Goal: Task Accomplishment & Management: Use online tool/utility

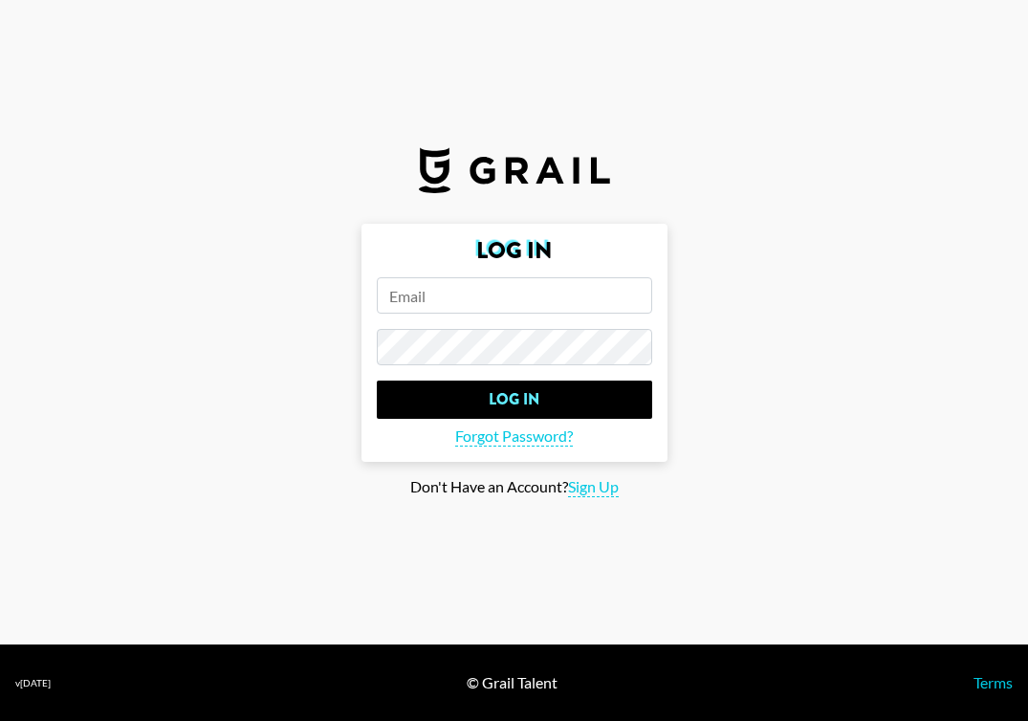
click at [523, 288] on input "email" at bounding box center [514, 295] width 275 height 36
paste input "[EMAIL_ADDRESS][DOMAIN_NAME]"
type input "[EMAIL_ADDRESS][DOMAIN_NAME]"
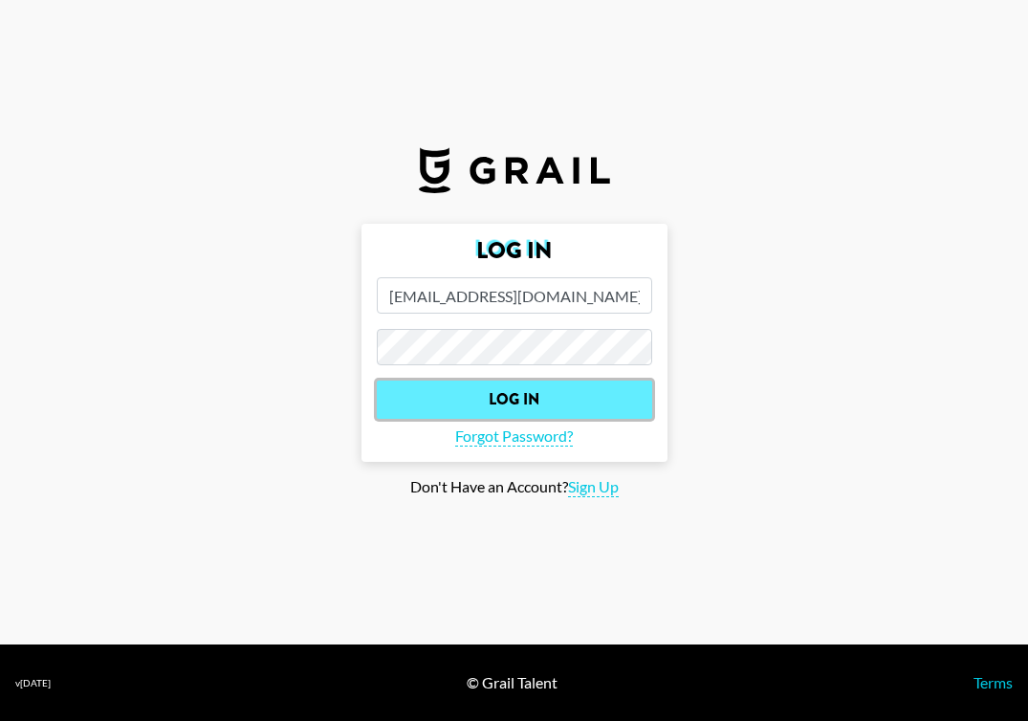
click at [558, 399] on input "Log In" at bounding box center [514, 400] width 275 height 38
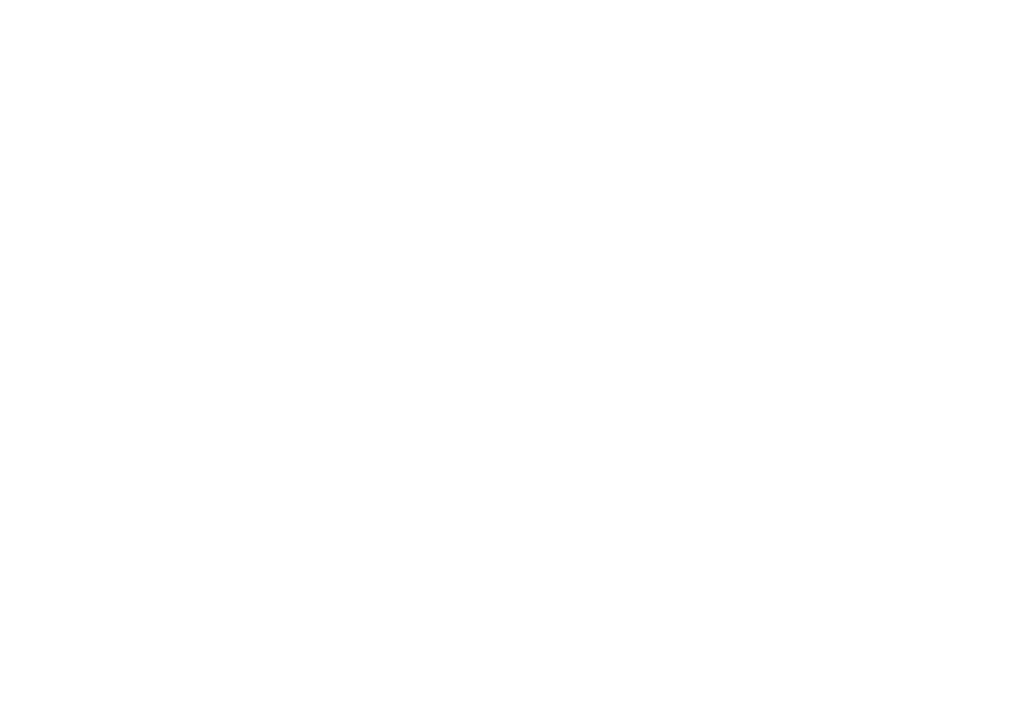
select select "Song"
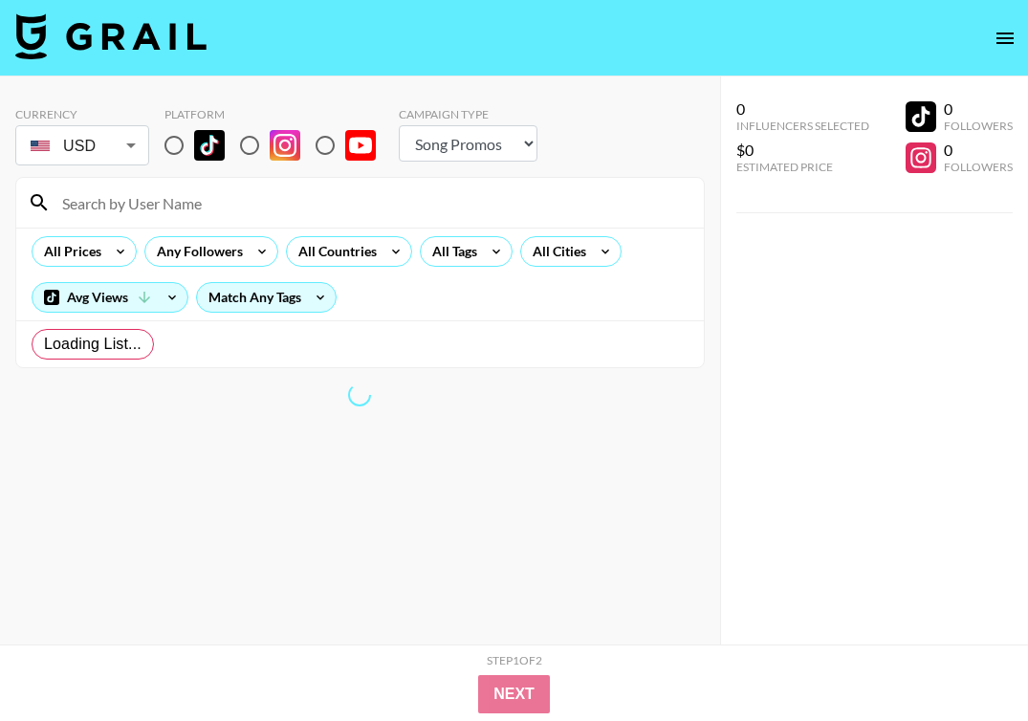
radio input "true"
select select "Brand"
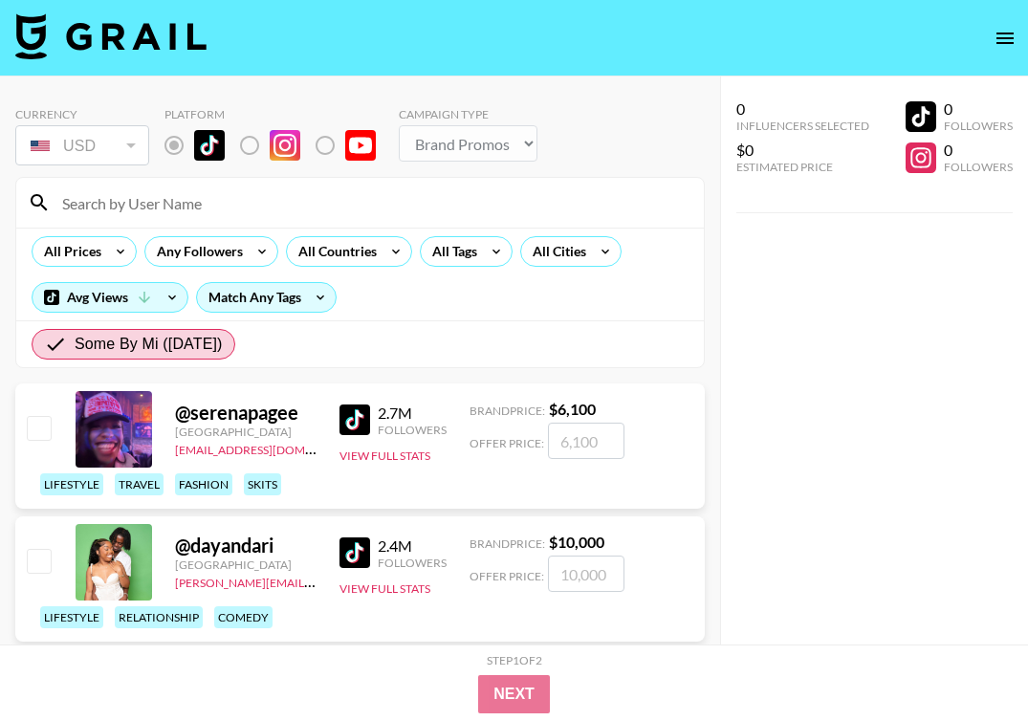
click at [799, 406] on div "0 Influencers Selected $0 Estimated Price 0 Followers 0 Followers" at bounding box center [874, 399] width 309 height 645
click at [175, 144] on label "List locked to TikTok." at bounding box center [189, 145] width 71 height 40
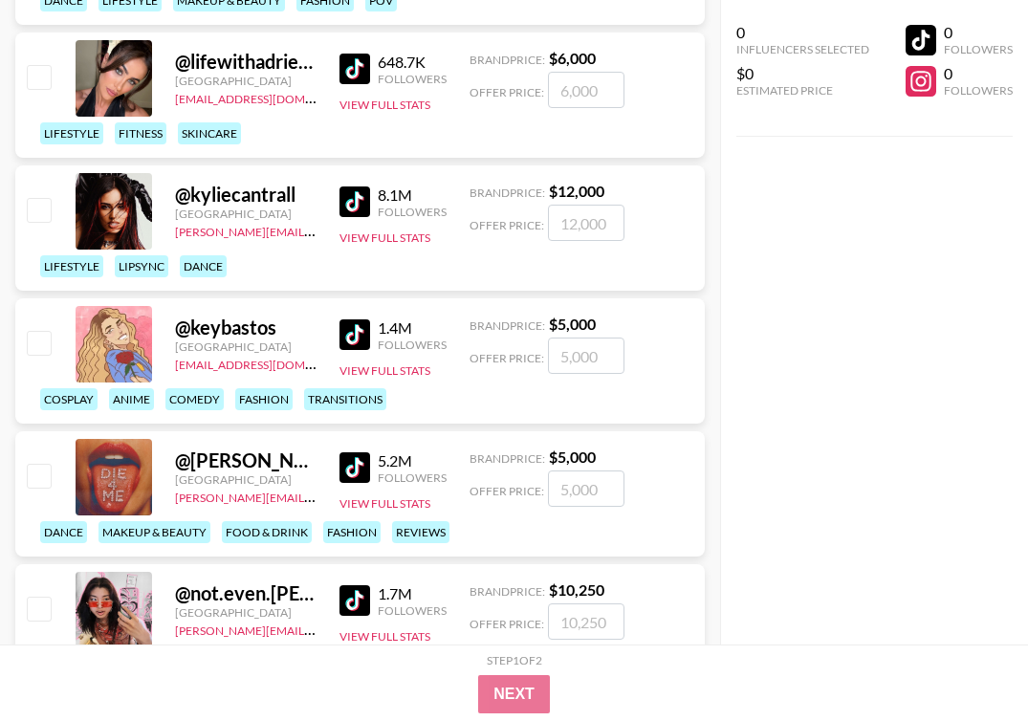
scroll to position [1820, 0]
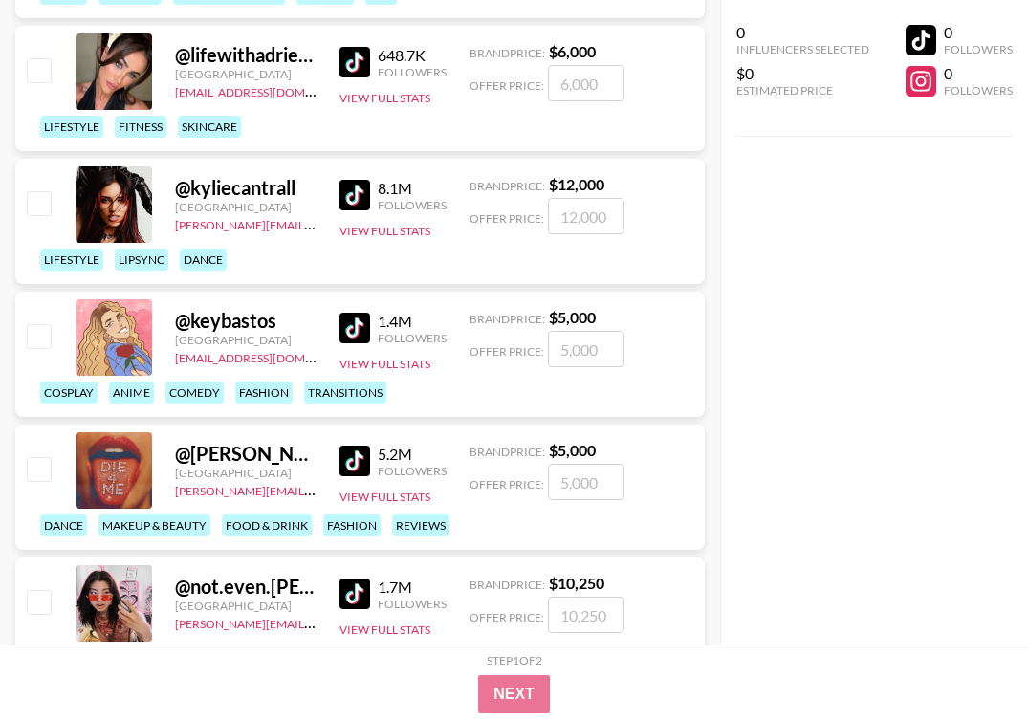
click at [357, 337] on img at bounding box center [355, 328] width 31 height 31
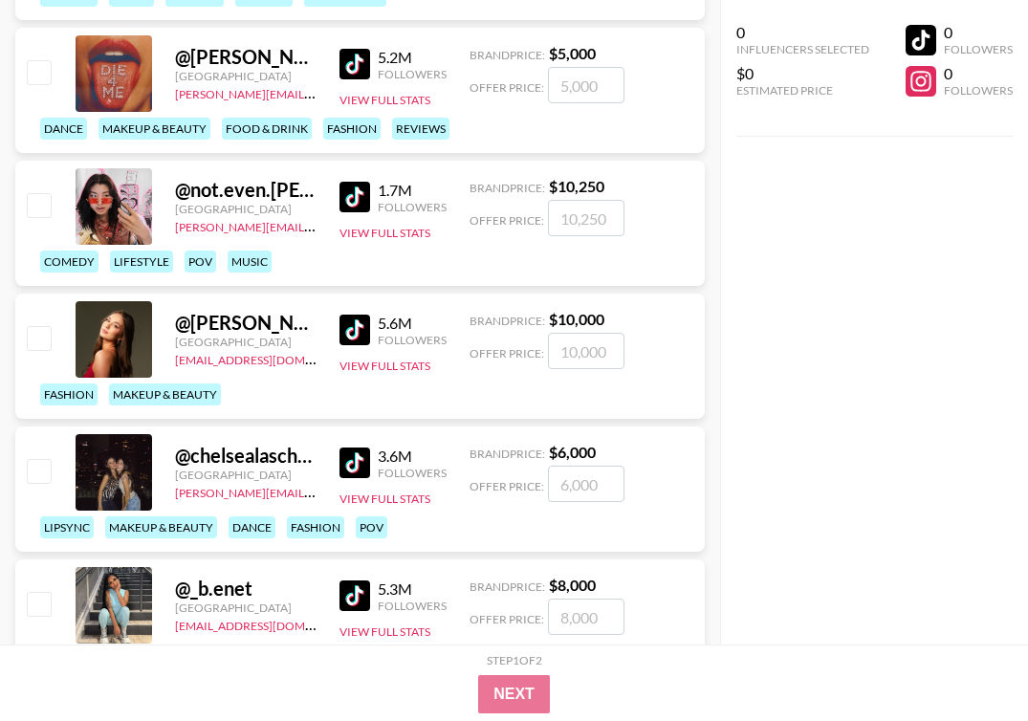
scroll to position [2296, 0]
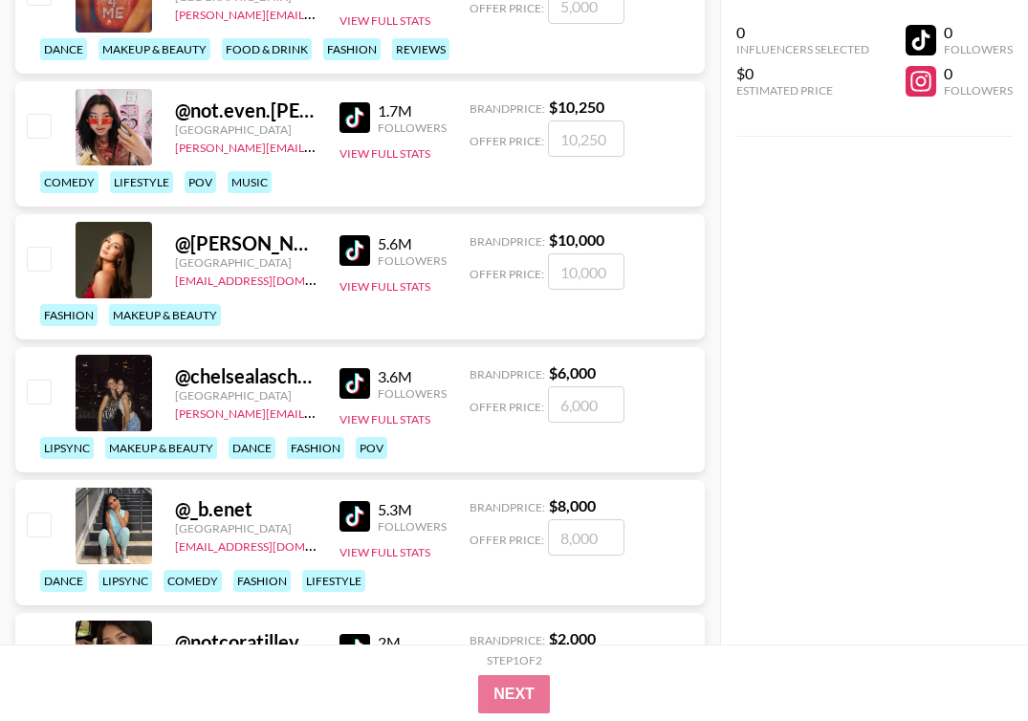
click at [347, 388] on img at bounding box center [355, 383] width 31 height 31
click at [396, 422] on button "View Full Stats" at bounding box center [385, 419] width 91 height 14
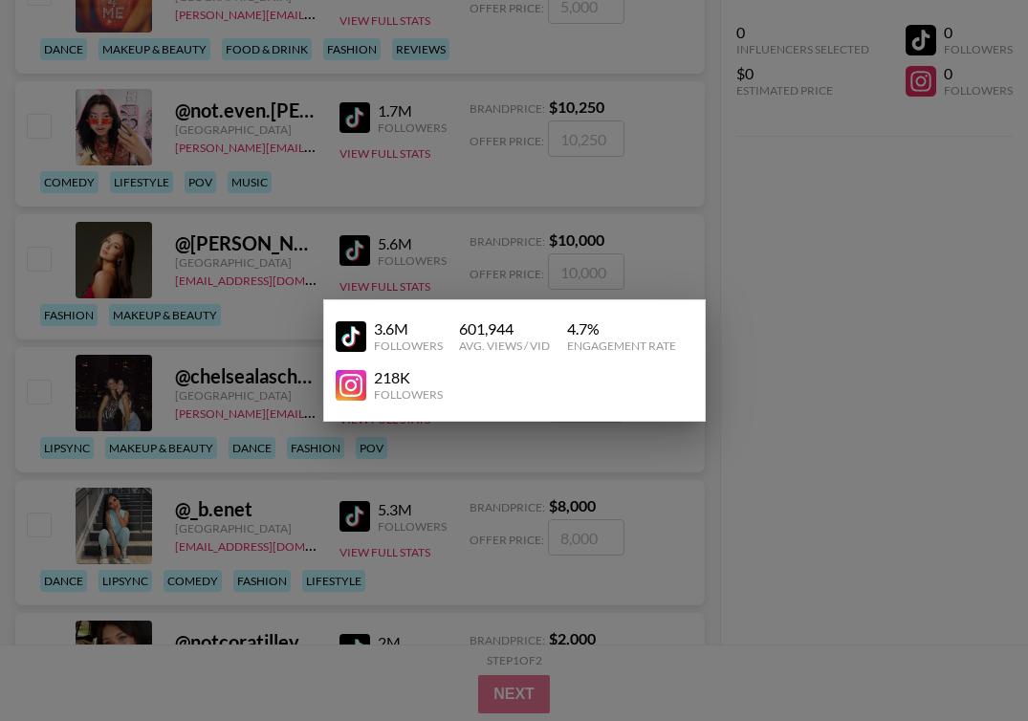
click at [780, 383] on div at bounding box center [514, 360] width 1028 height 721
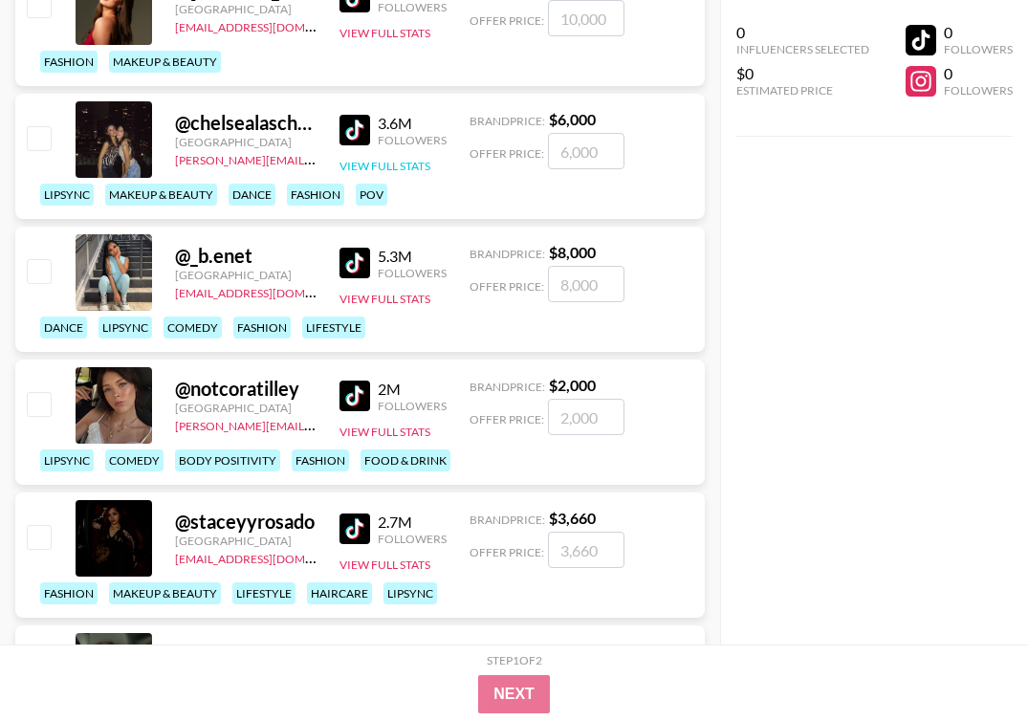
scroll to position [2614, 0]
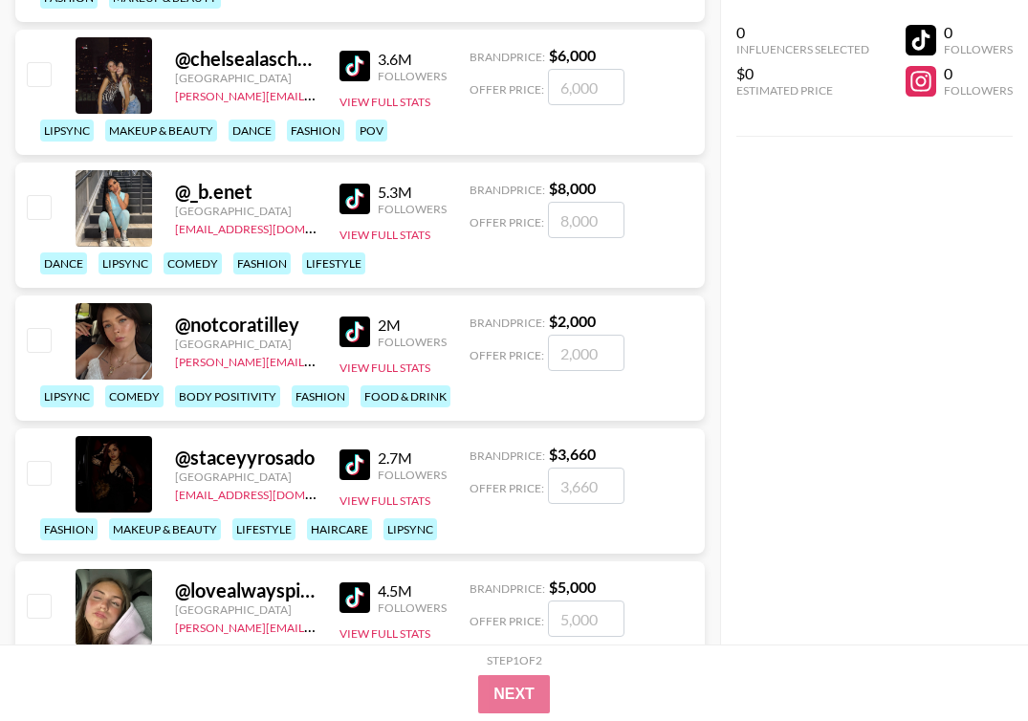
click at [362, 332] on img at bounding box center [355, 332] width 31 height 31
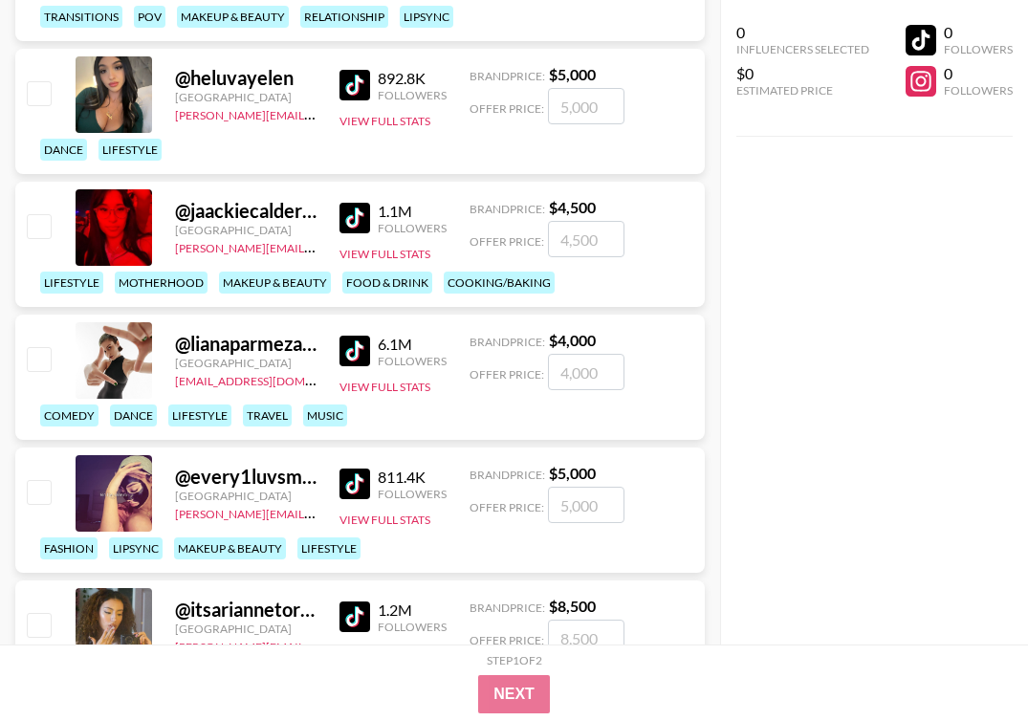
scroll to position [3262, 0]
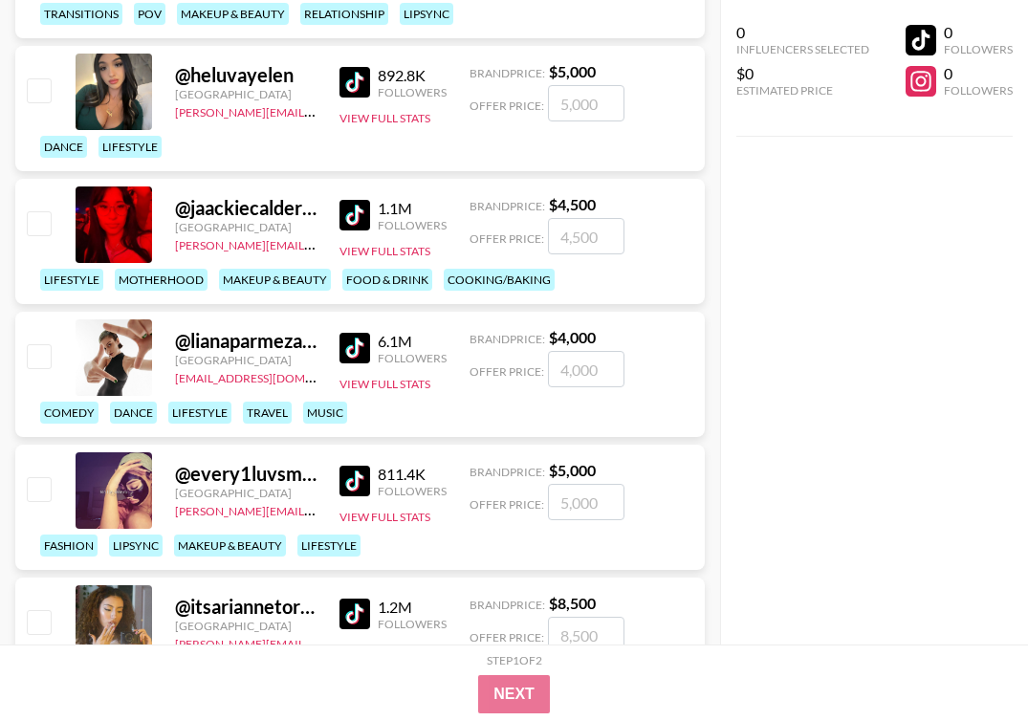
click at [350, 351] on img at bounding box center [355, 348] width 31 height 31
click at [369, 485] on img at bounding box center [355, 481] width 31 height 31
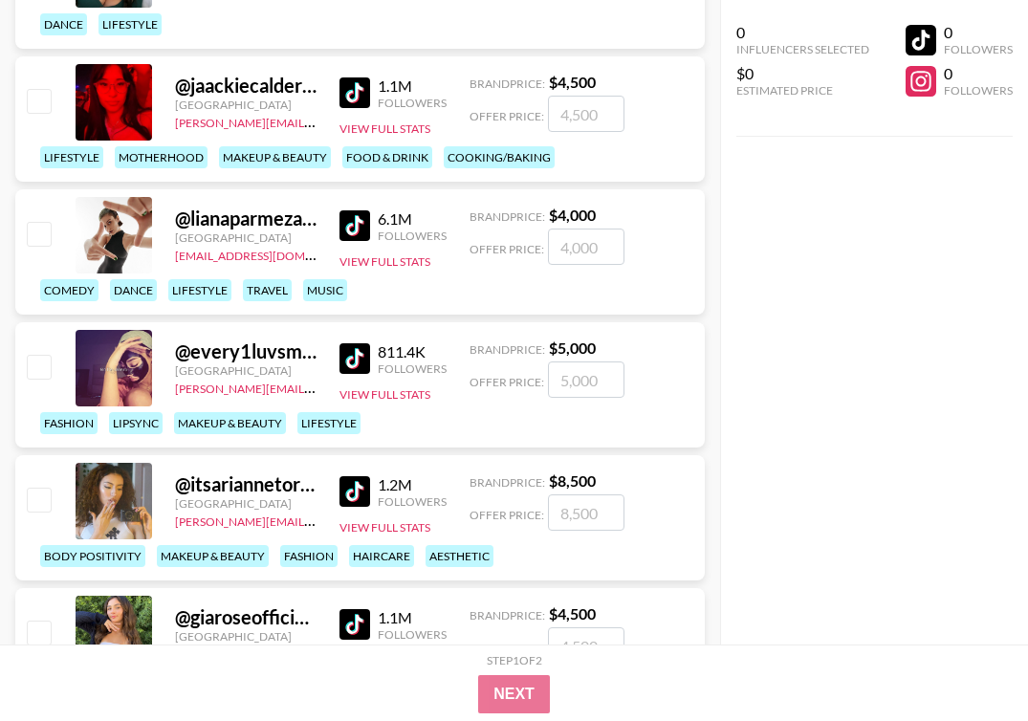
scroll to position [3570, 0]
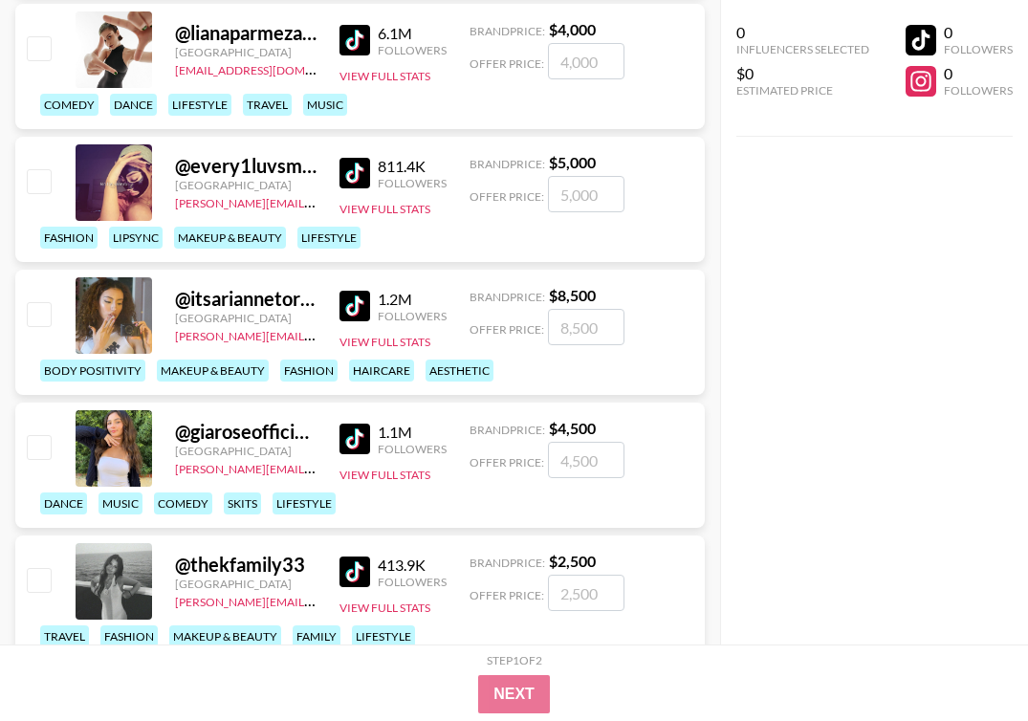
click at [357, 307] on img at bounding box center [355, 306] width 31 height 31
click at [356, 439] on img at bounding box center [355, 439] width 31 height 31
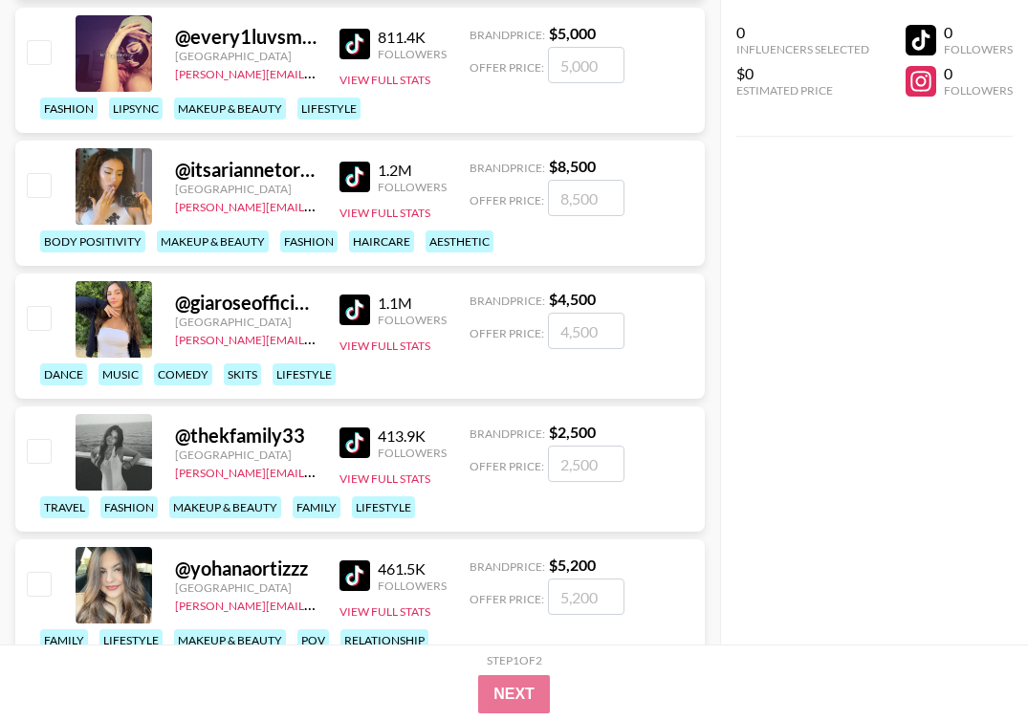
scroll to position [3715, 0]
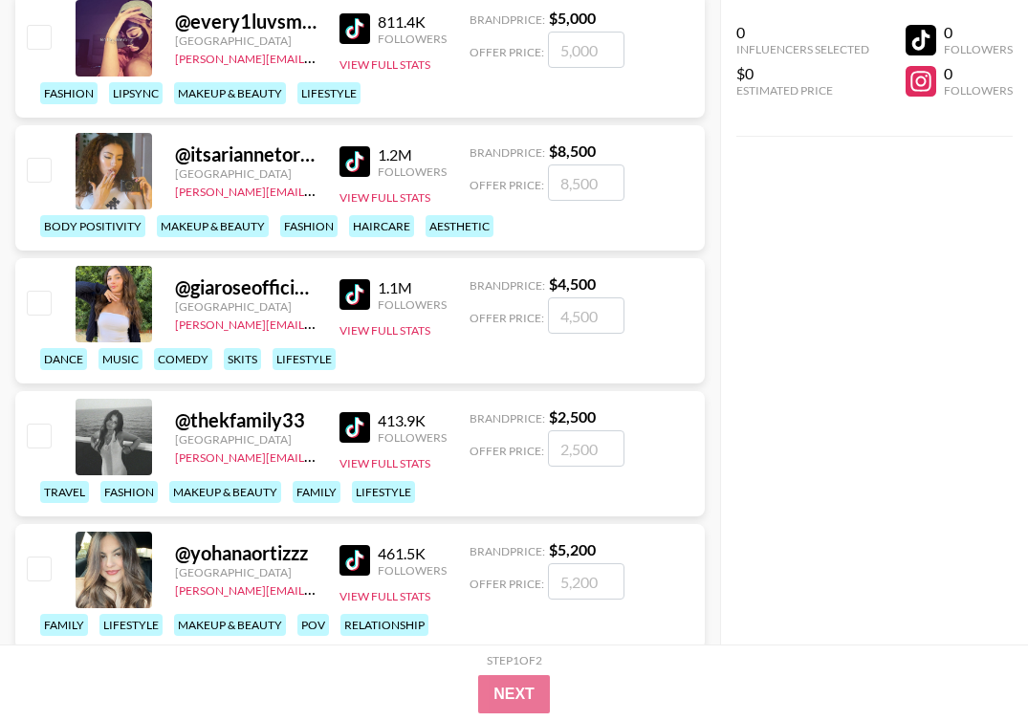
click at [361, 433] on img at bounding box center [355, 427] width 31 height 31
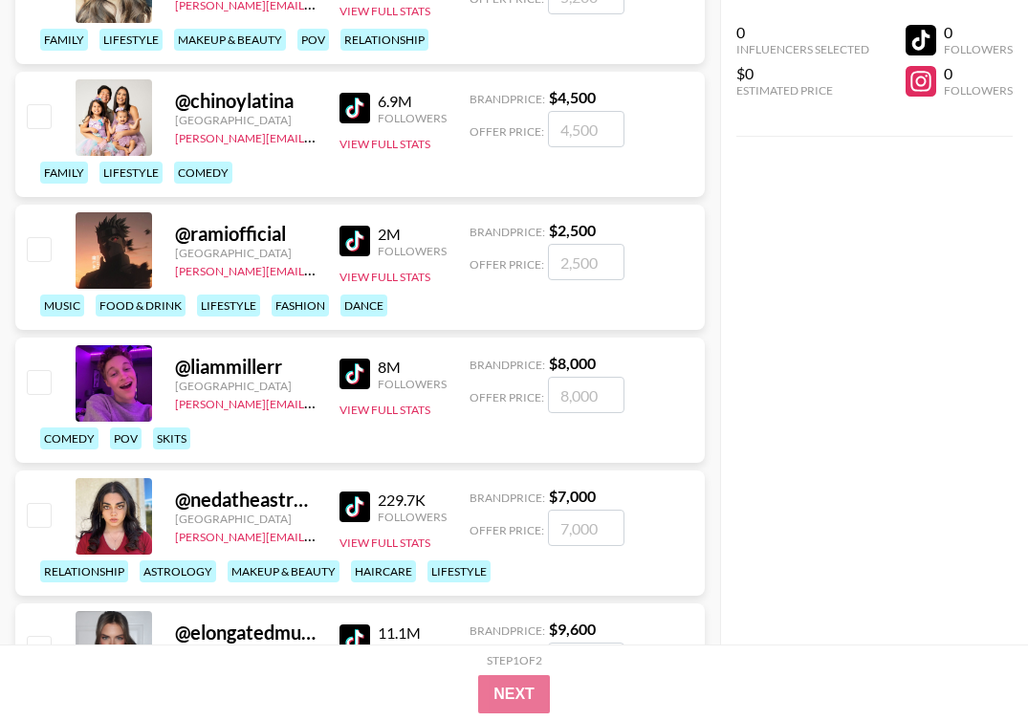
scroll to position [4518, 0]
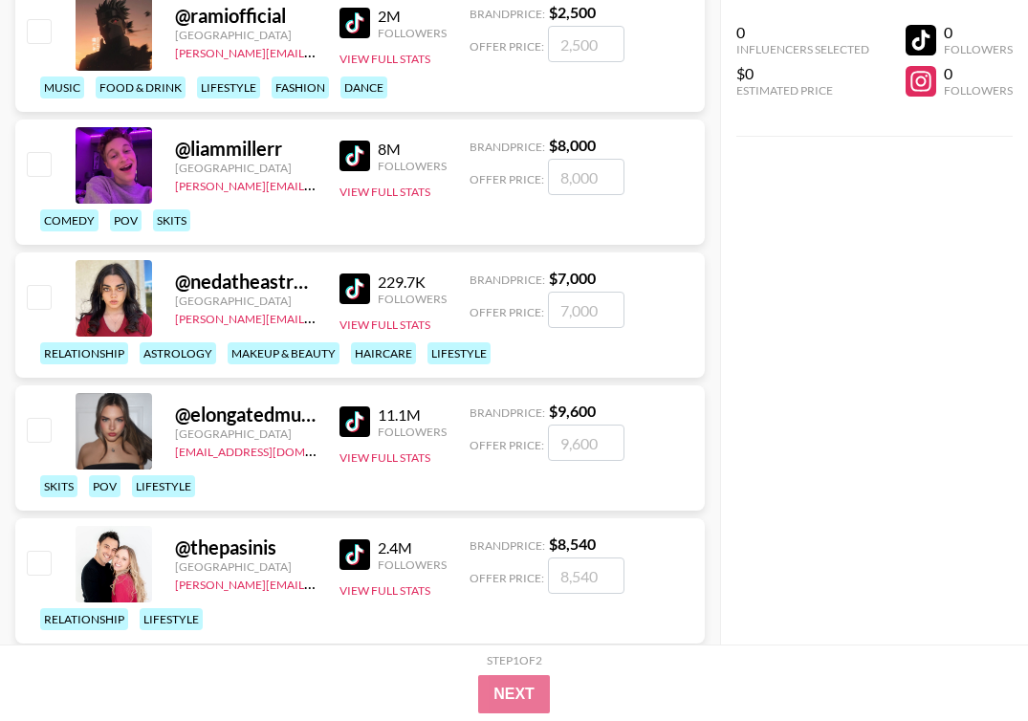
click at [345, 426] on img at bounding box center [355, 421] width 31 height 31
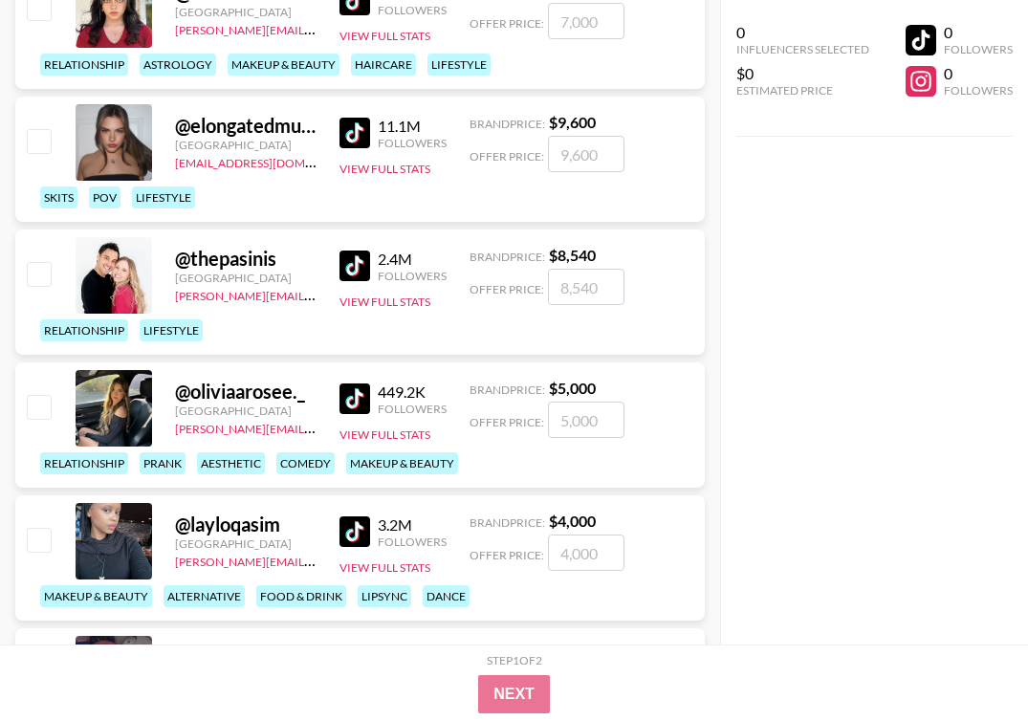
scroll to position [4810, 0]
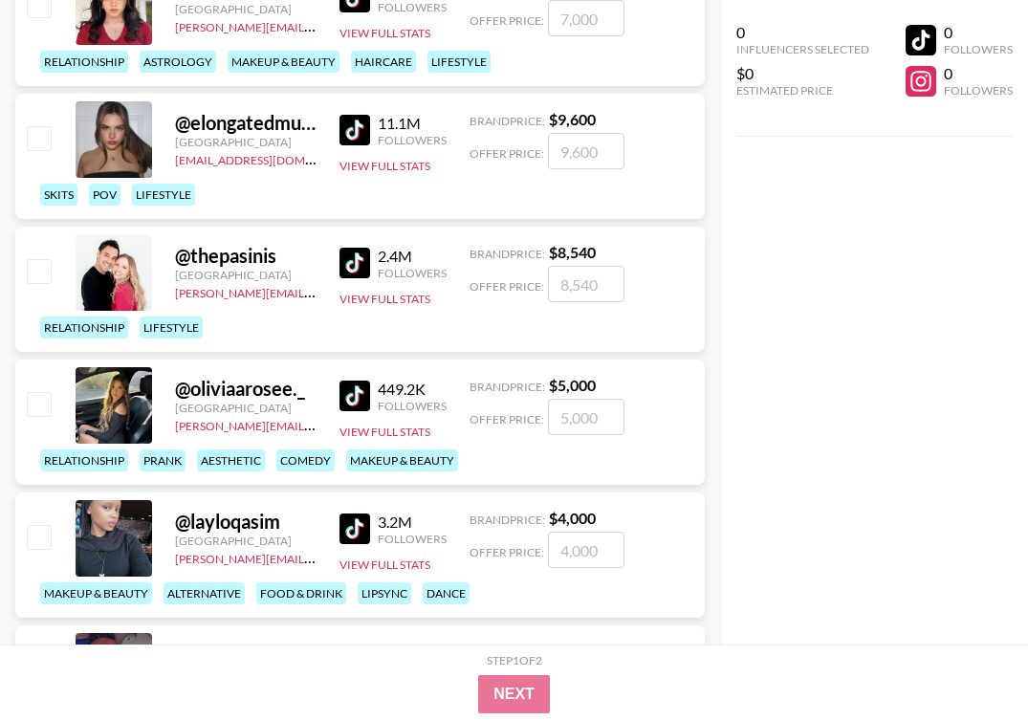
click at [349, 393] on img at bounding box center [355, 396] width 31 height 31
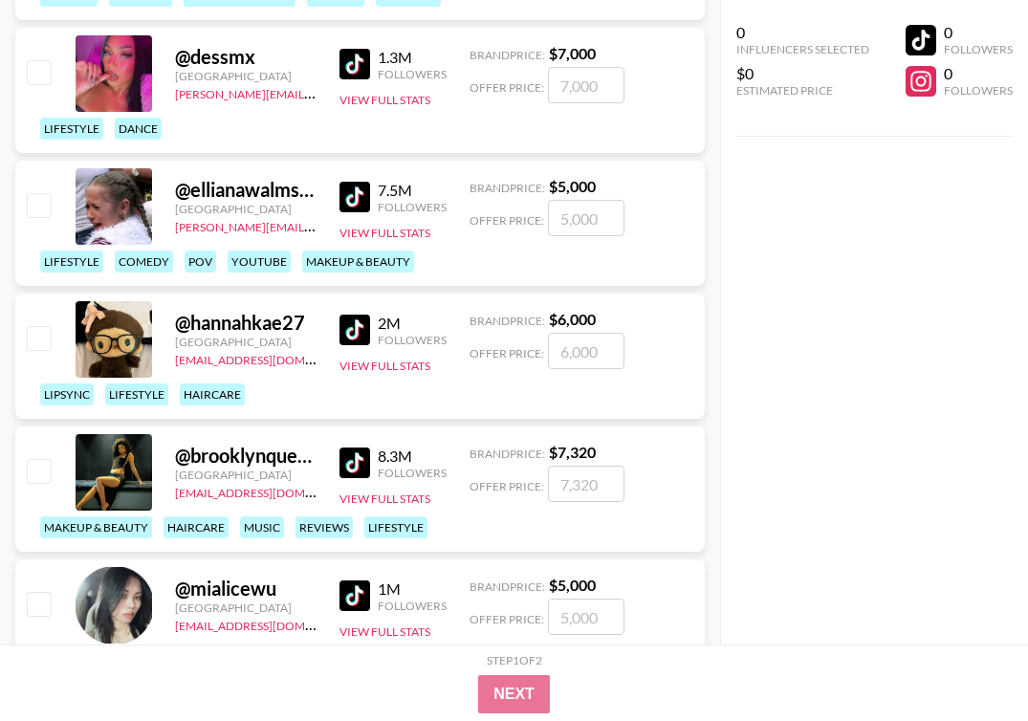
scroll to position [5540, 0]
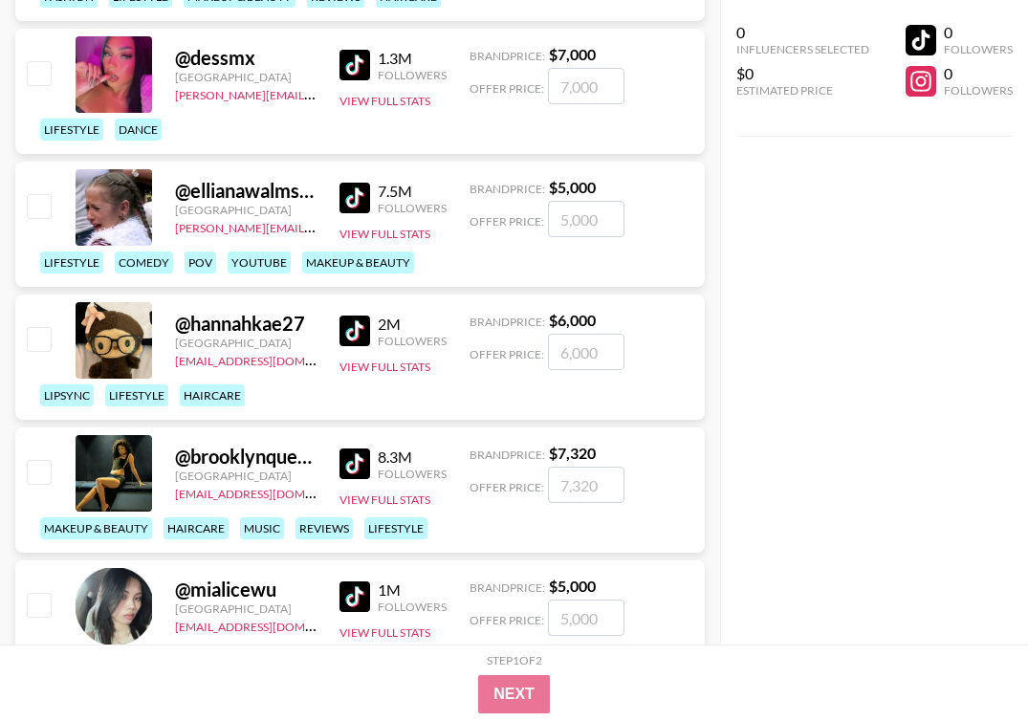
click at [348, 200] on img at bounding box center [355, 198] width 31 height 31
click at [354, 336] on img at bounding box center [355, 331] width 31 height 31
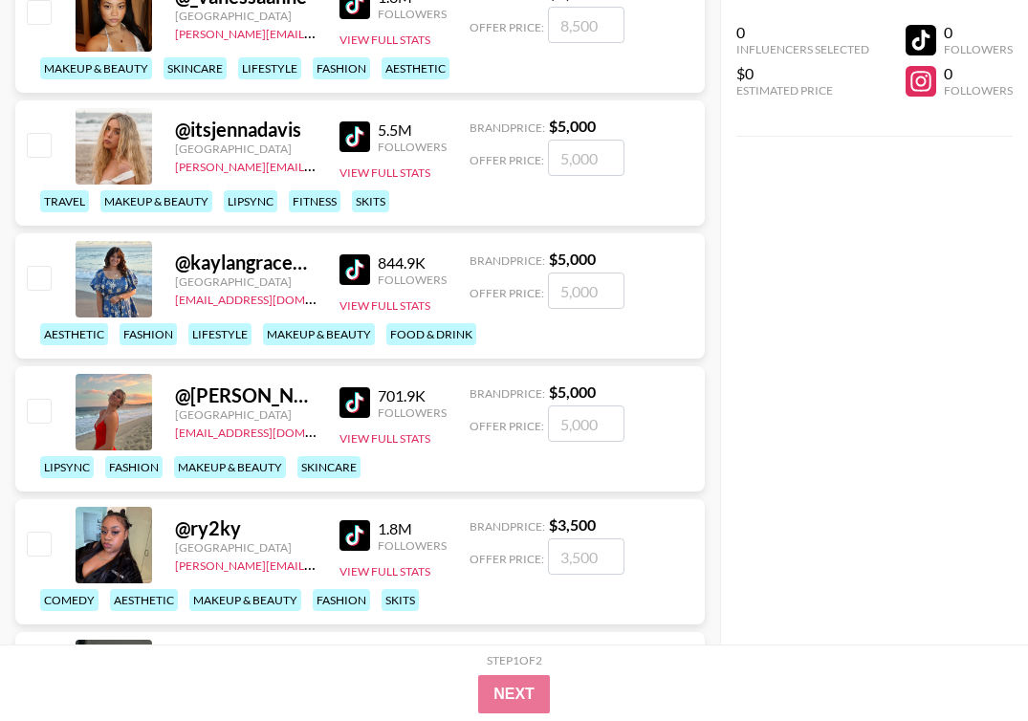
scroll to position [6689, 0]
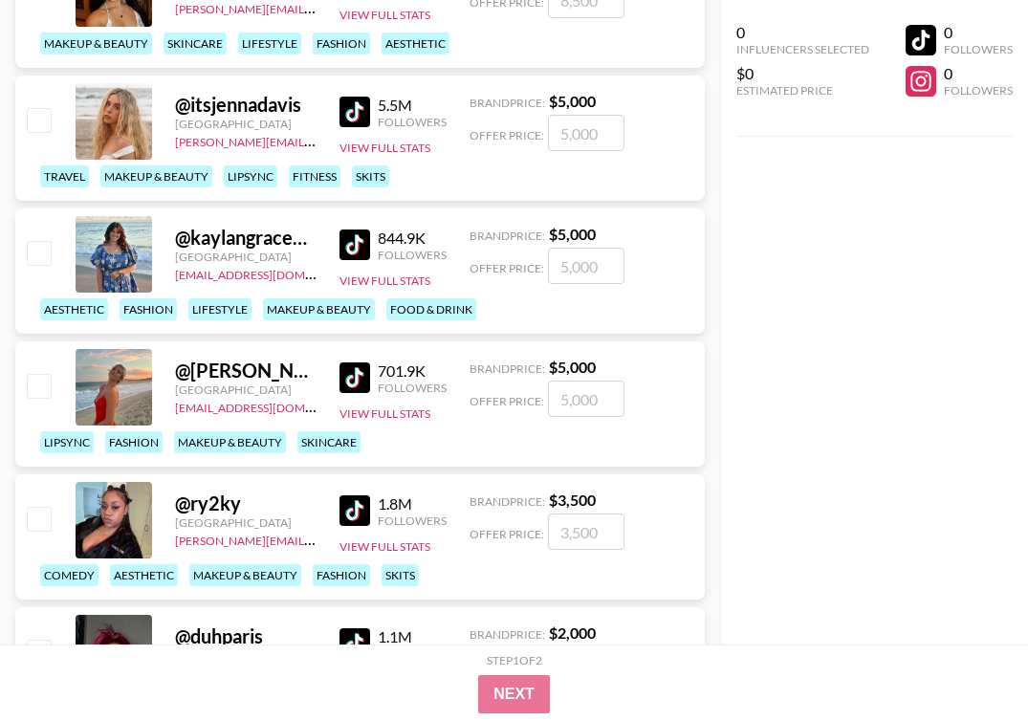
click at [361, 384] on img at bounding box center [355, 377] width 31 height 31
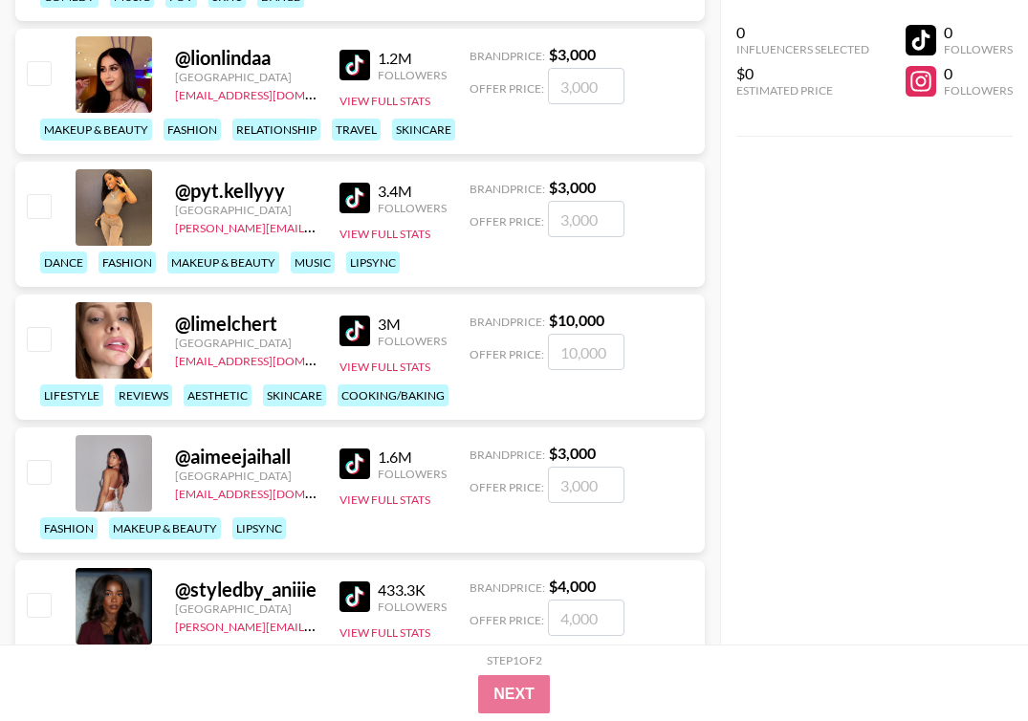
scroll to position [7533, 0]
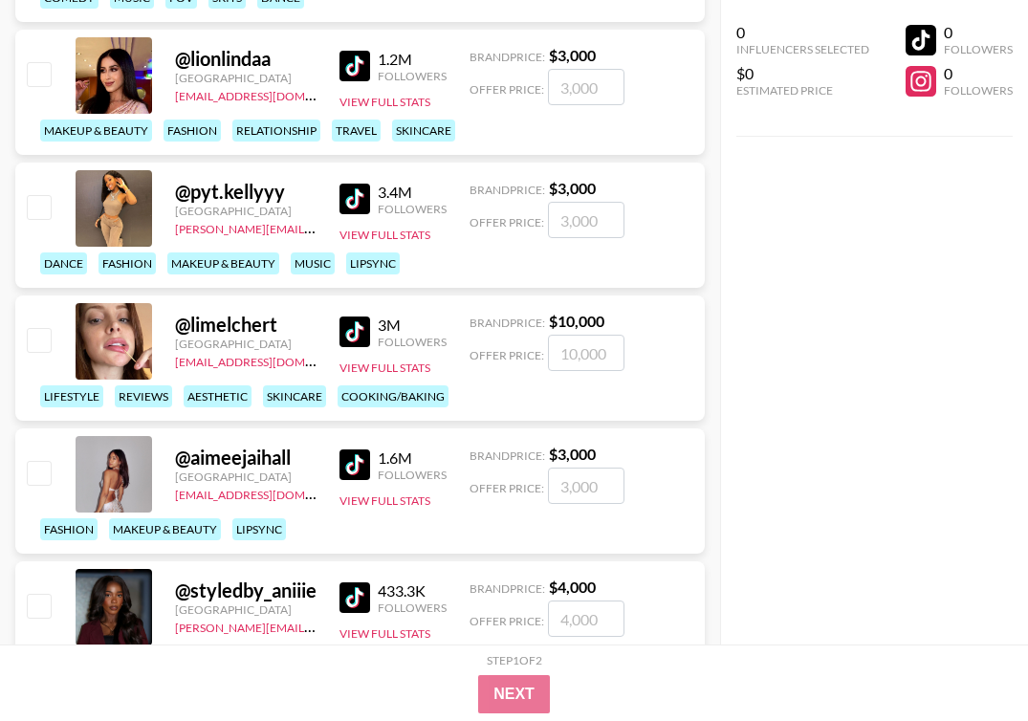
click at [372, 328] on link at bounding box center [359, 332] width 38 height 31
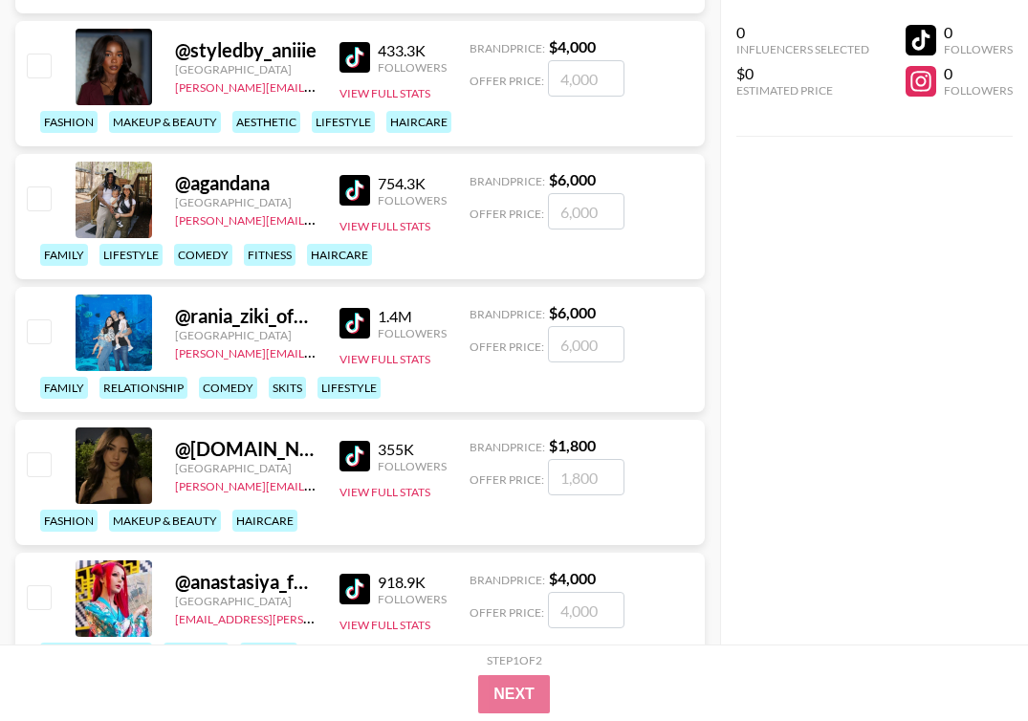
scroll to position [8074, 0]
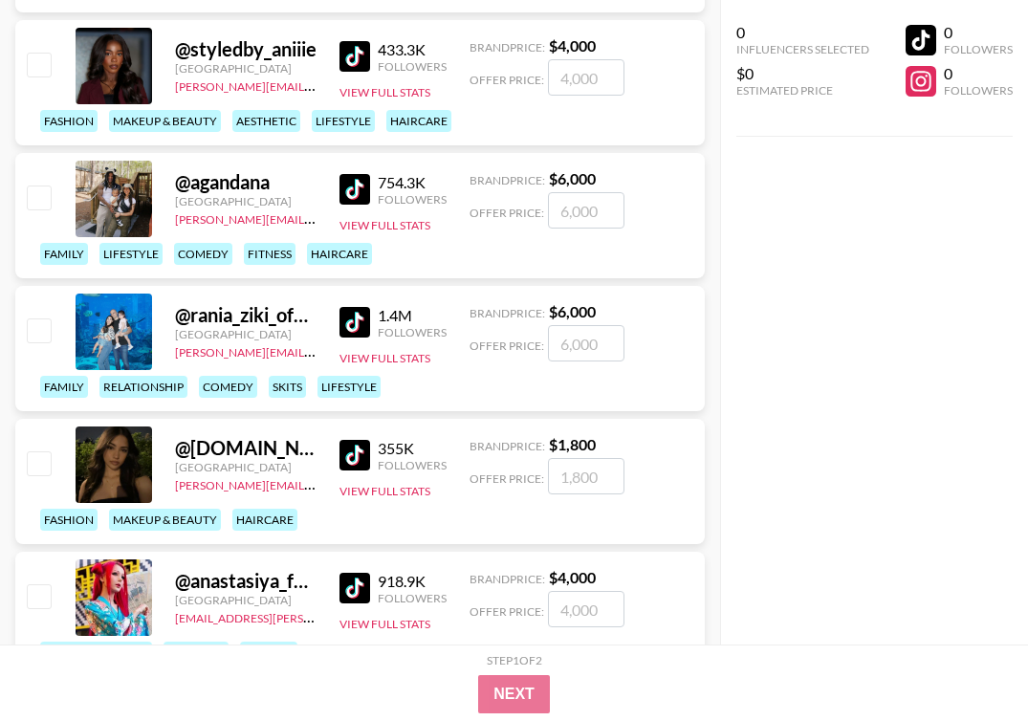
click at [355, 462] on img at bounding box center [355, 455] width 31 height 31
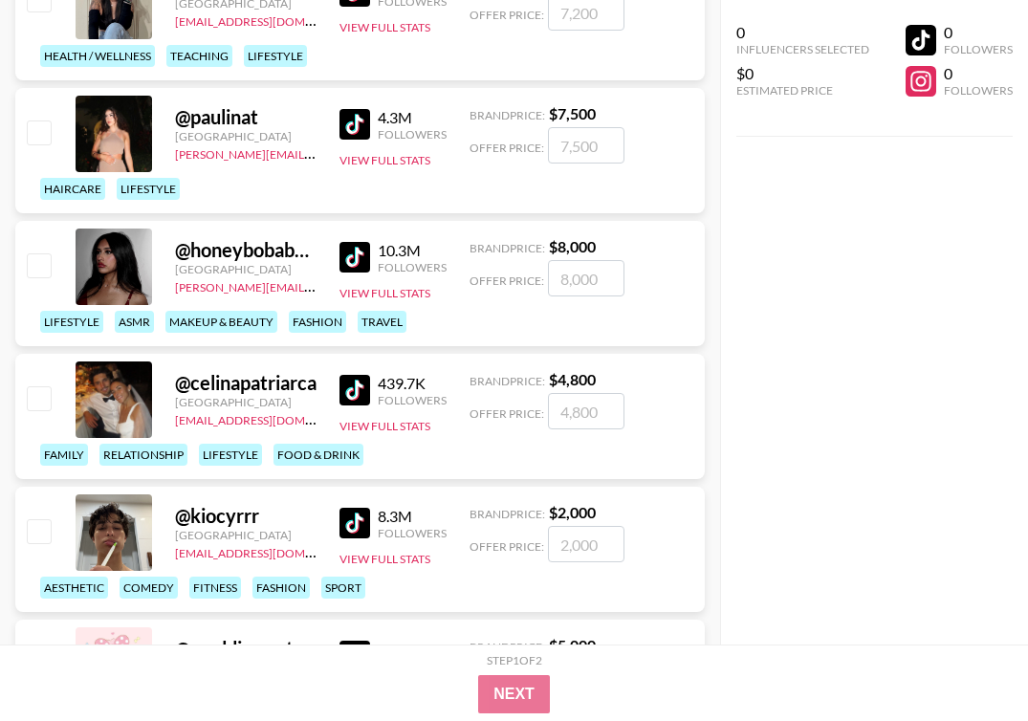
scroll to position [8806, 0]
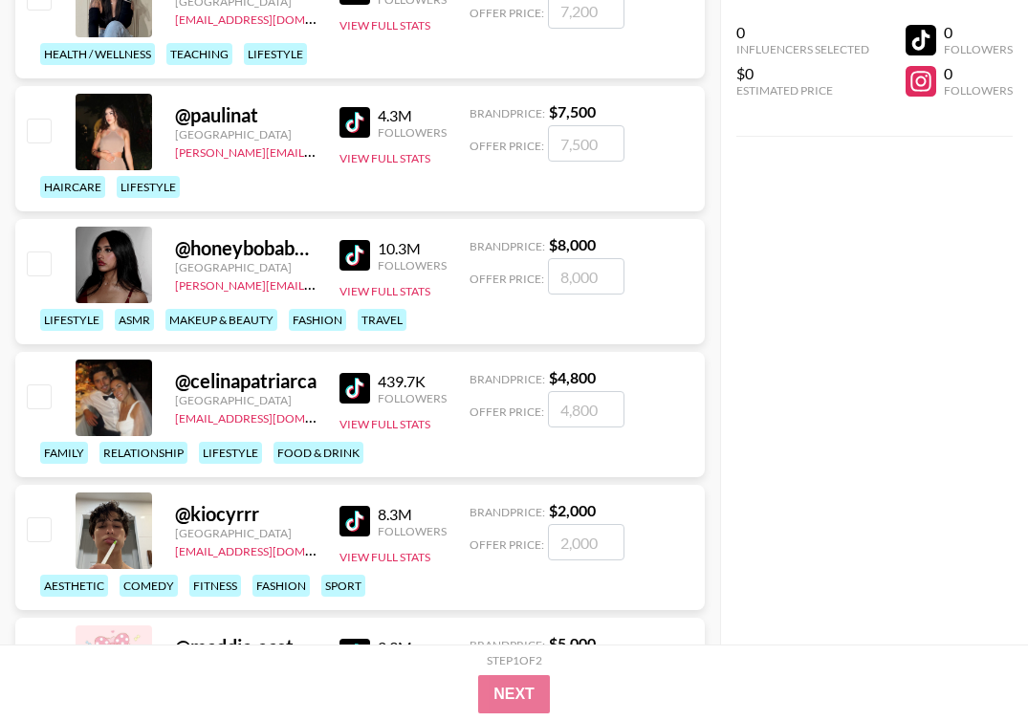
click at [357, 249] on img at bounding box center [355, 255] width 31 height 31
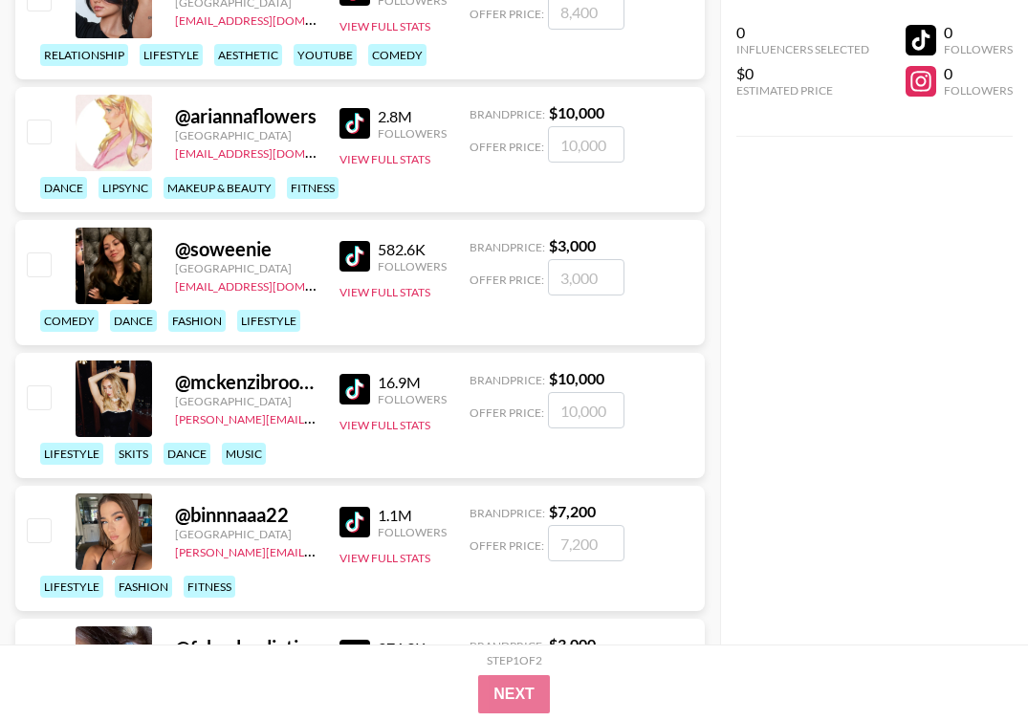
scroll to position [9605, 0]
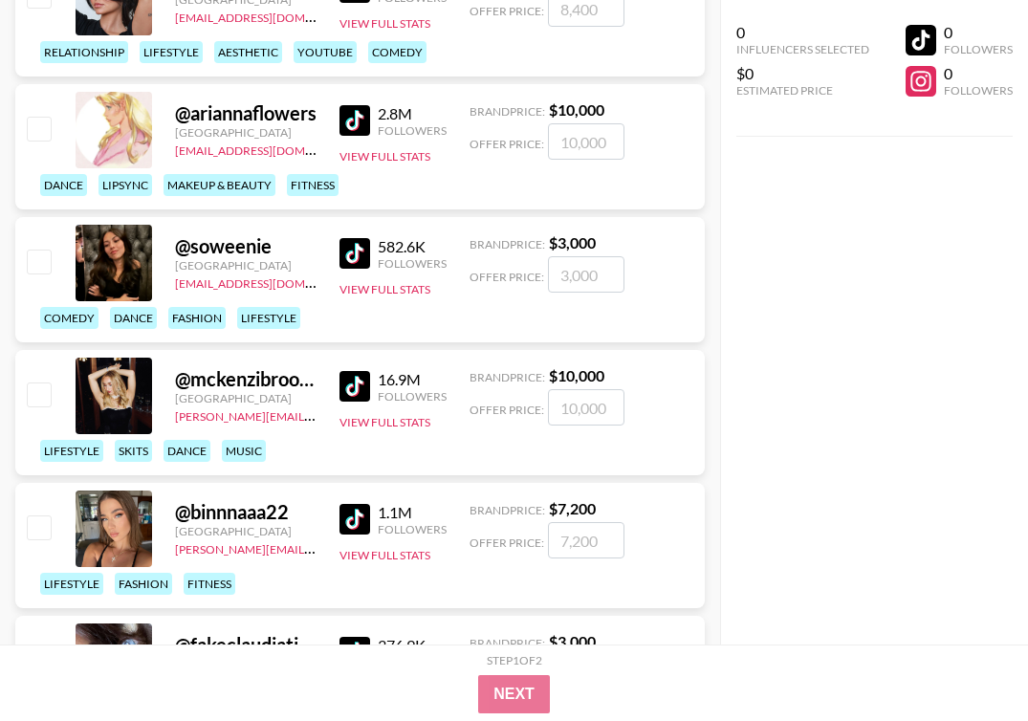
click at [341, 251] on img at bounding box center [355, 253] width 31 height 31
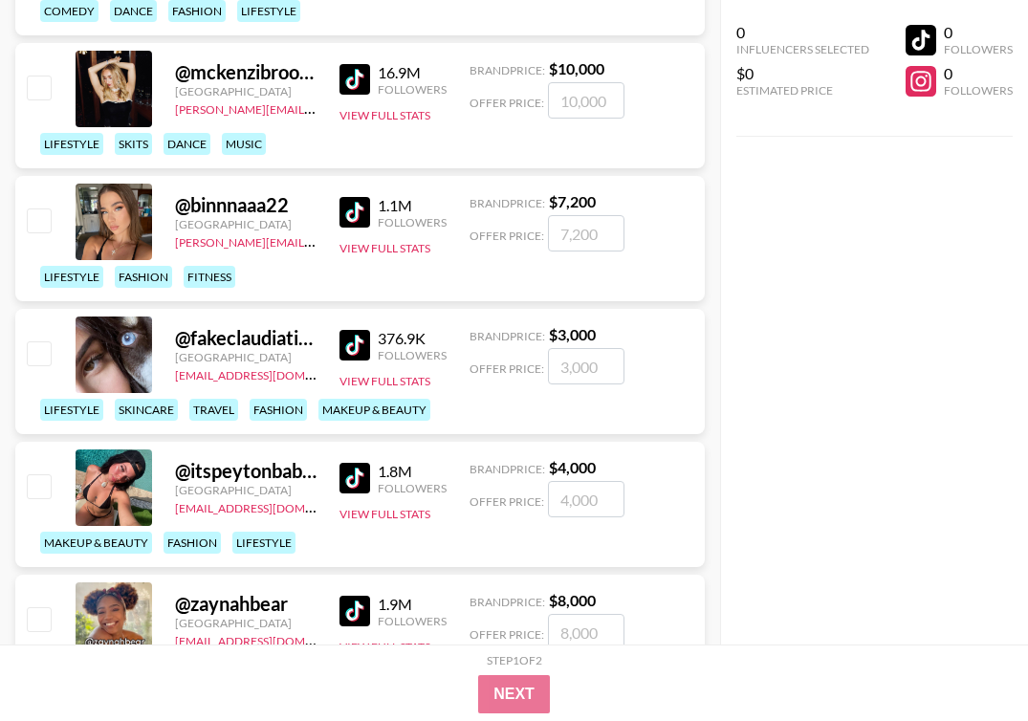
scroll to position [9918, 0]
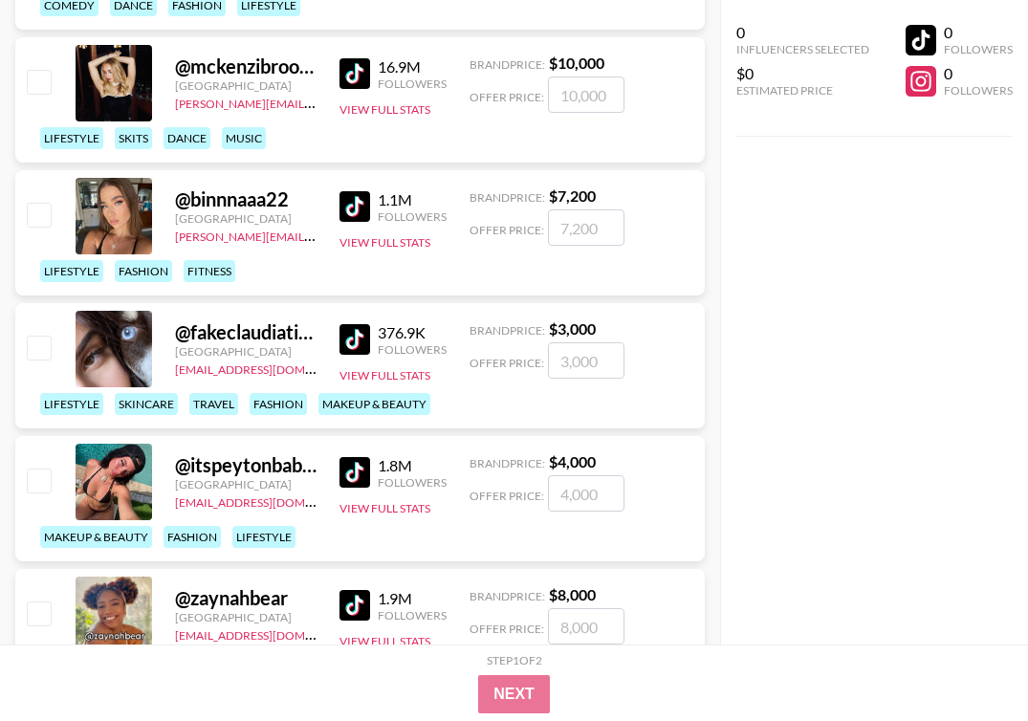
click at [362, 473] on img at bounding box center [355, 472] width 31 height 31
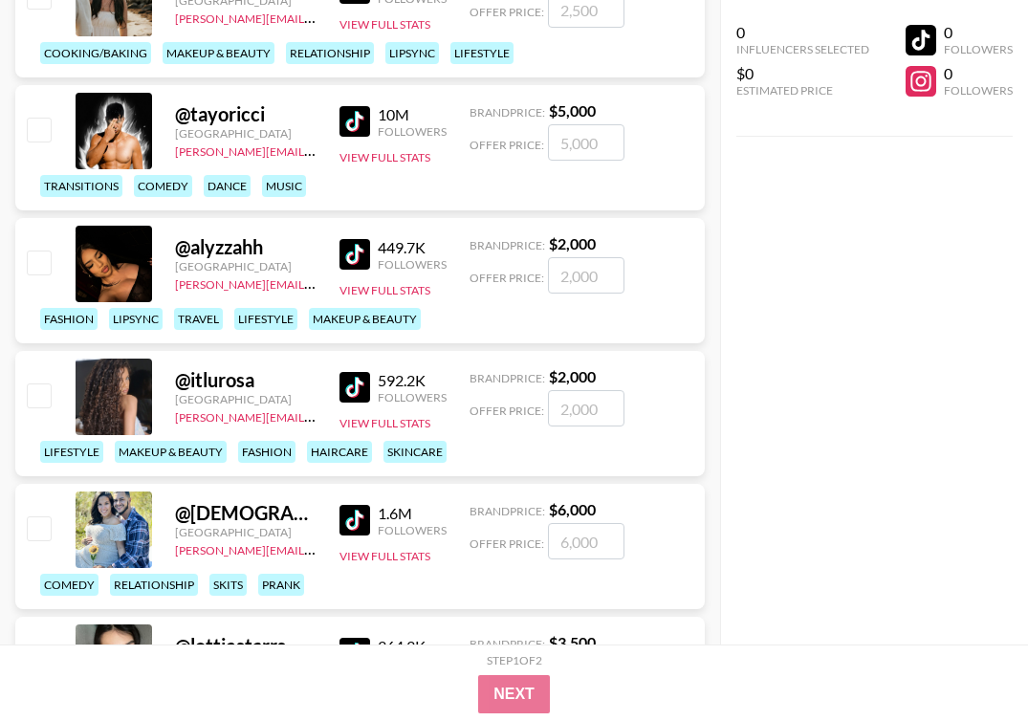
scroll to position [11738, 0]
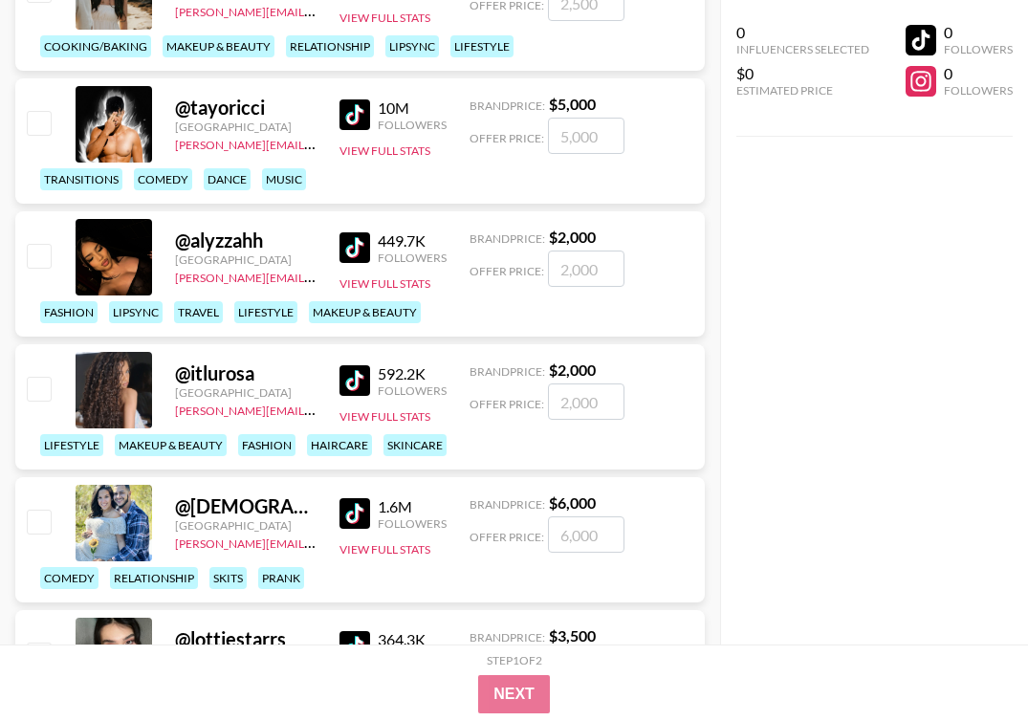
click at [351, 376] on img at bounding box center [355, 380] width 31 height 31
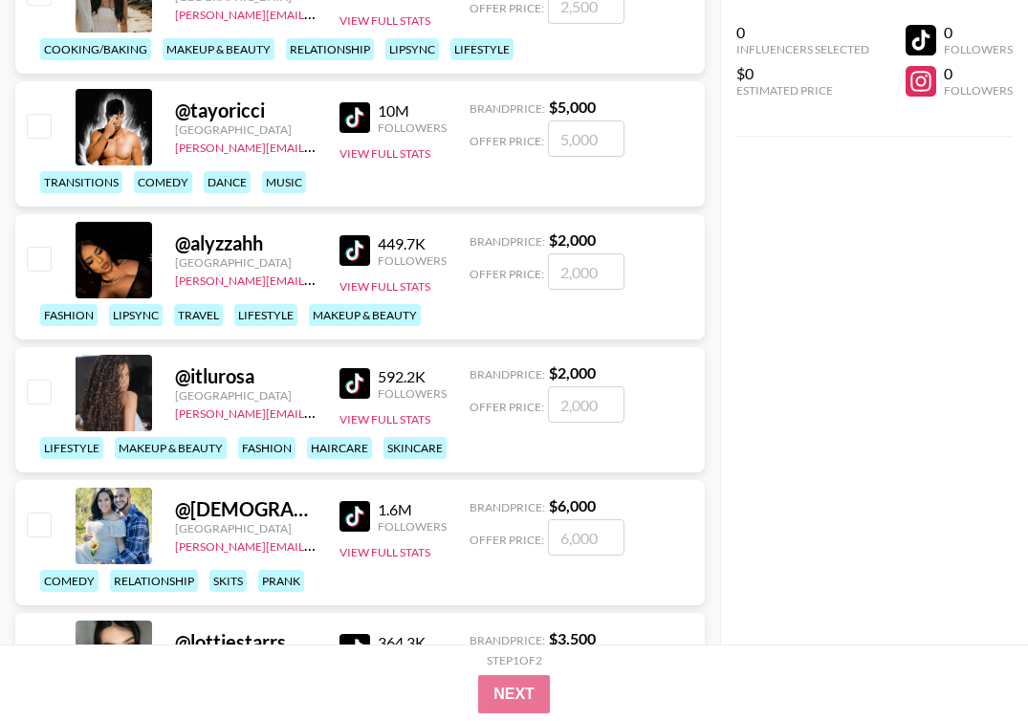
click at [349, 385] on img at bounding box center [355, 383] width 31 height 31
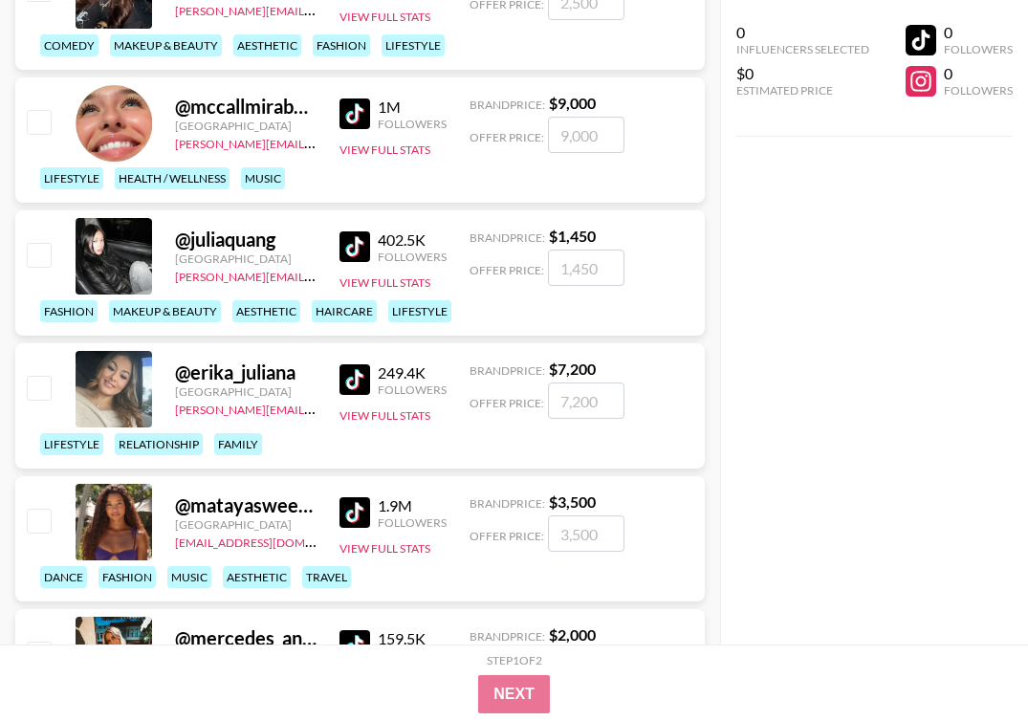
scroll to position [13037, 0]
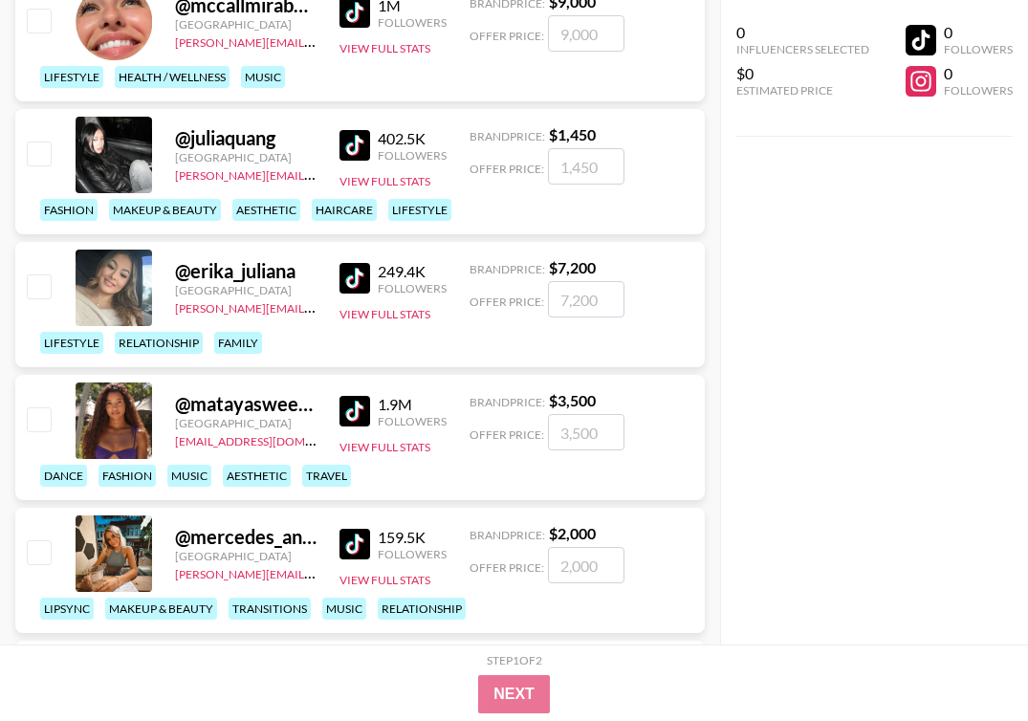
click at [361, 413] on img at bounding box center [355, 411] width 31 height 31
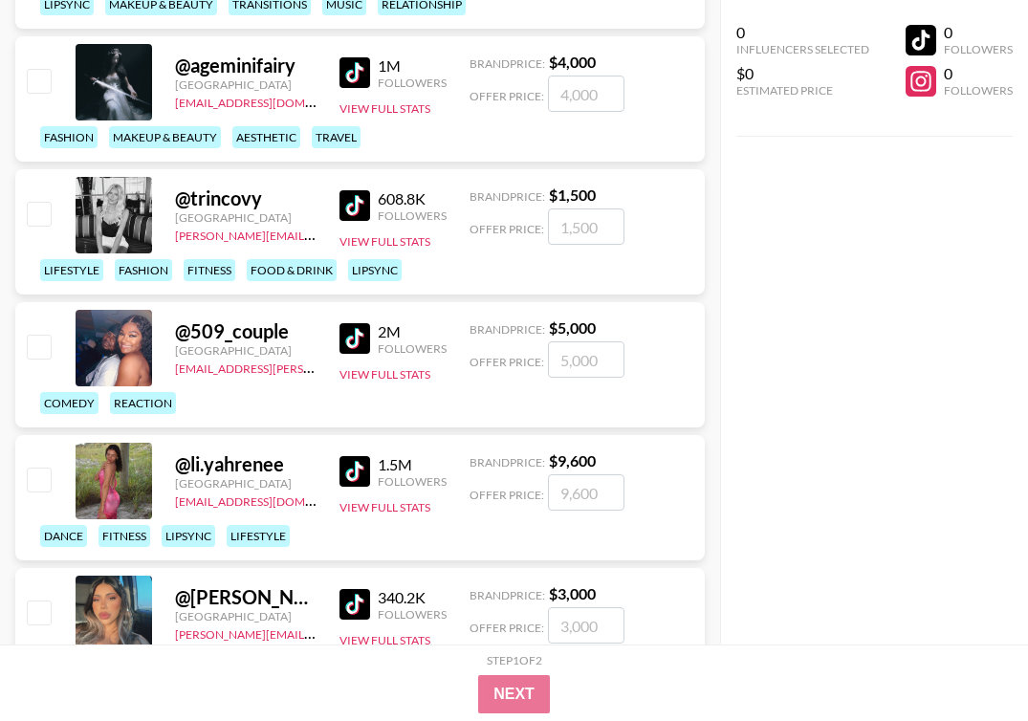
scroll to position [13674, 0]
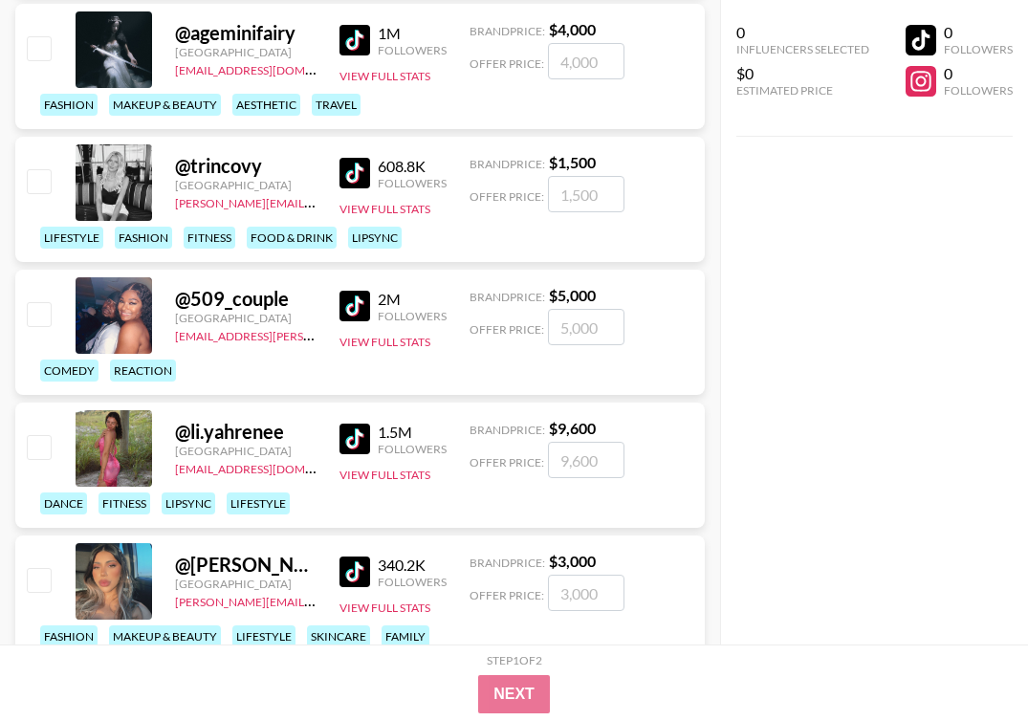
click at [358, 440] on img at bounding box center [355, 439] width 31 height 31
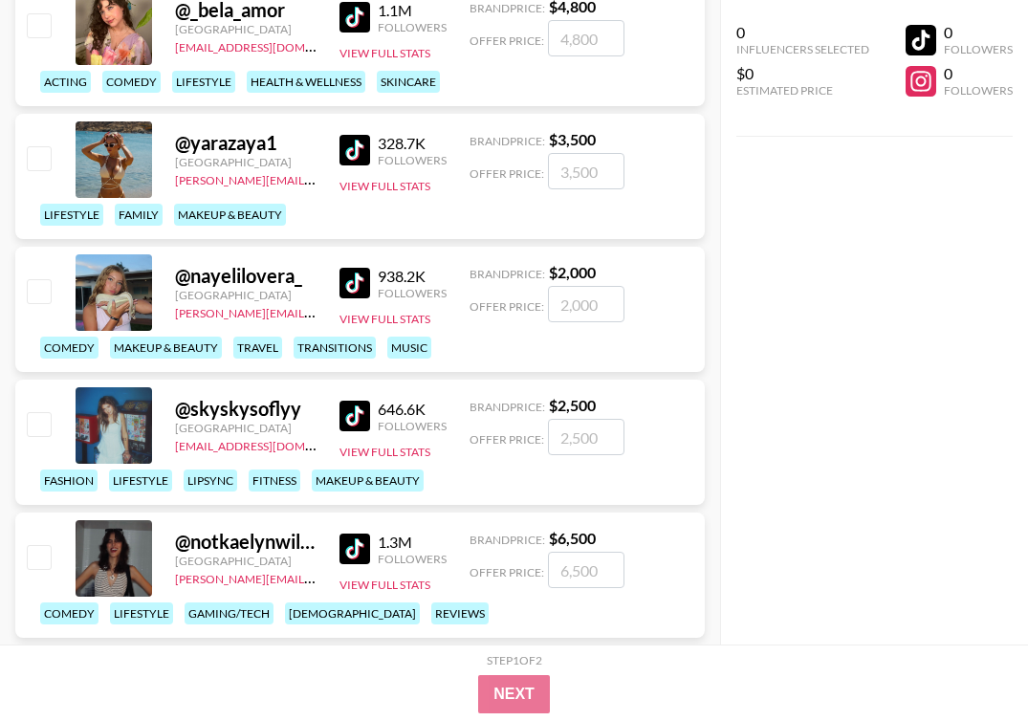
scroll to position [15825, 0]
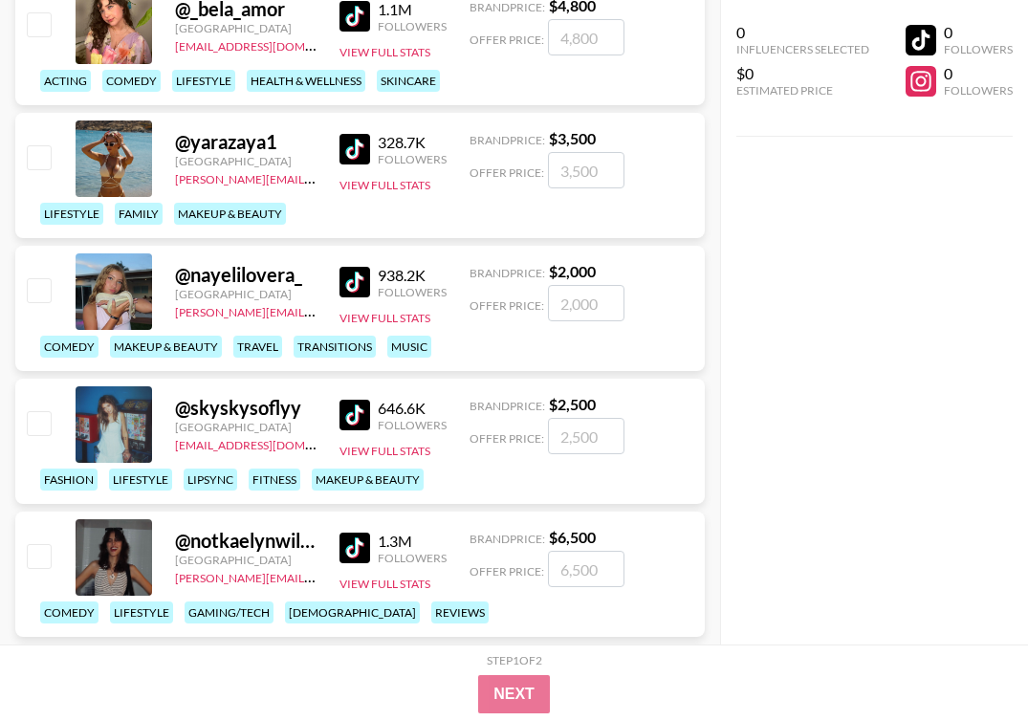
click at [362, 283] on img at bounding box center [355, 282] width 31 height 31
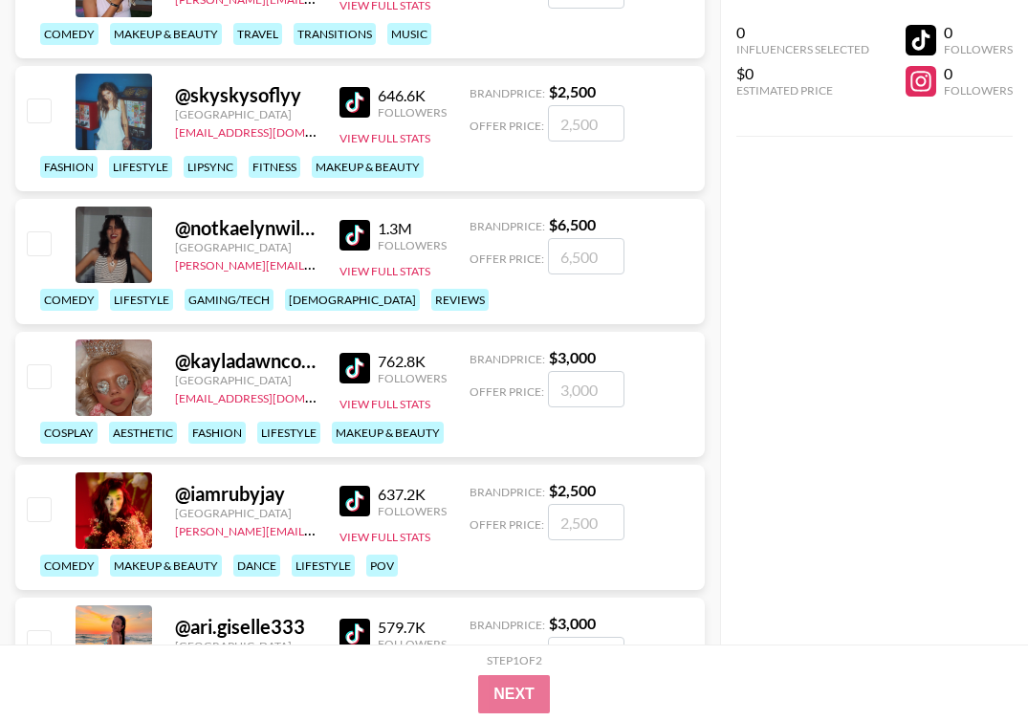
scroll to position [16390, 0]
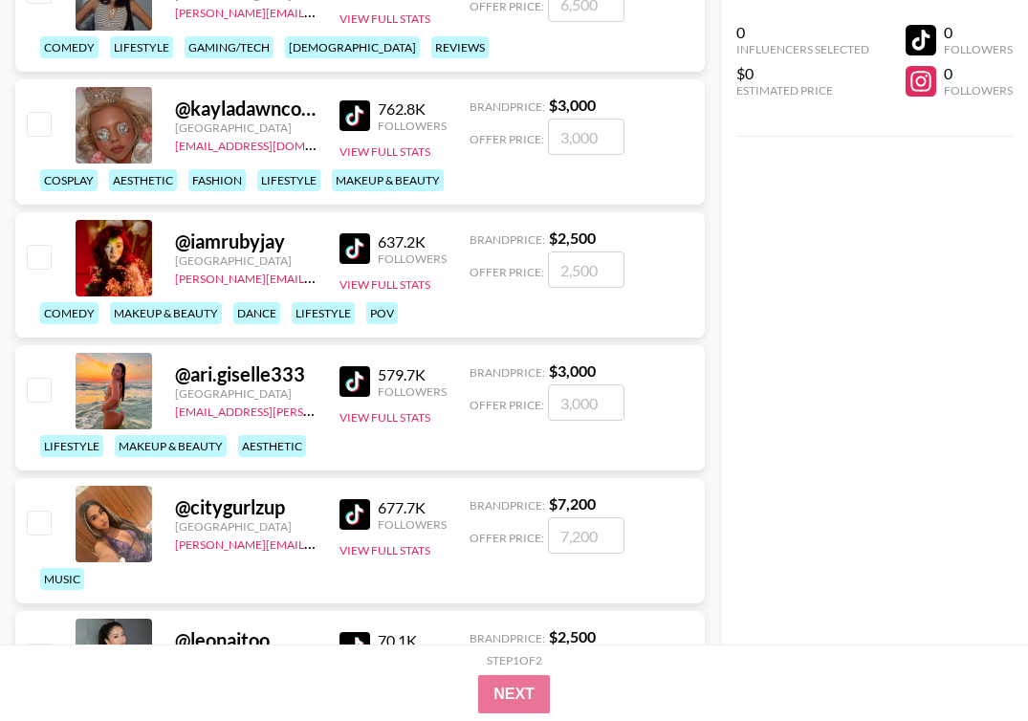
click at [360, 383] on img at bounding box center [355, 381] width 31 height 31
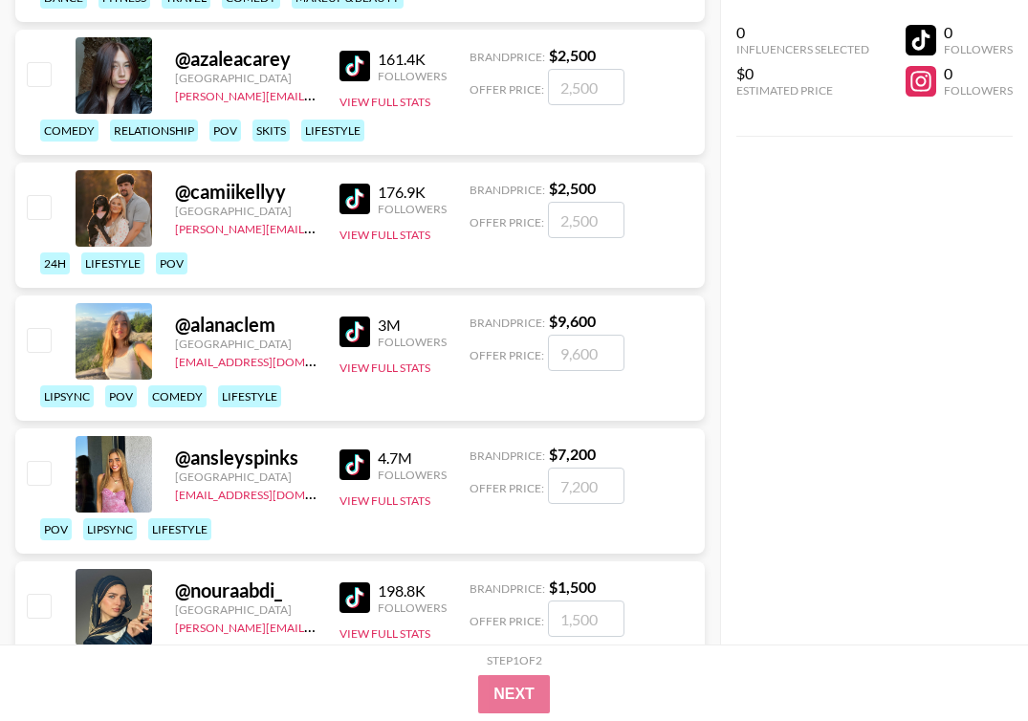
scroll to position [19438, 0]
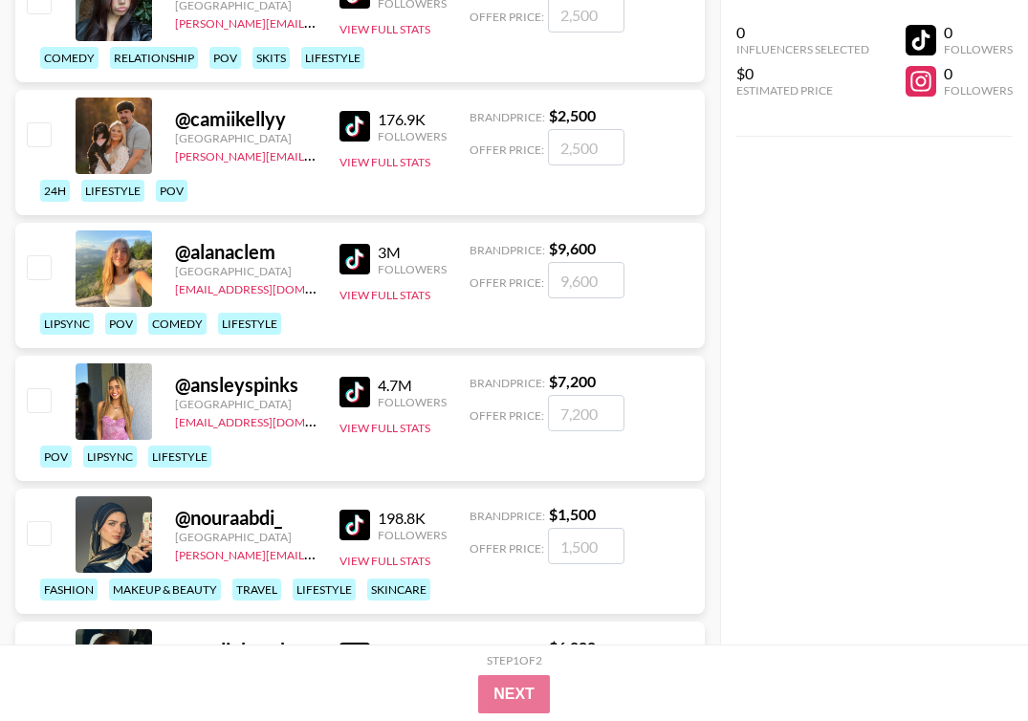
click at [356, 266] on img at bounding box center [355, 259] width 31 height 31
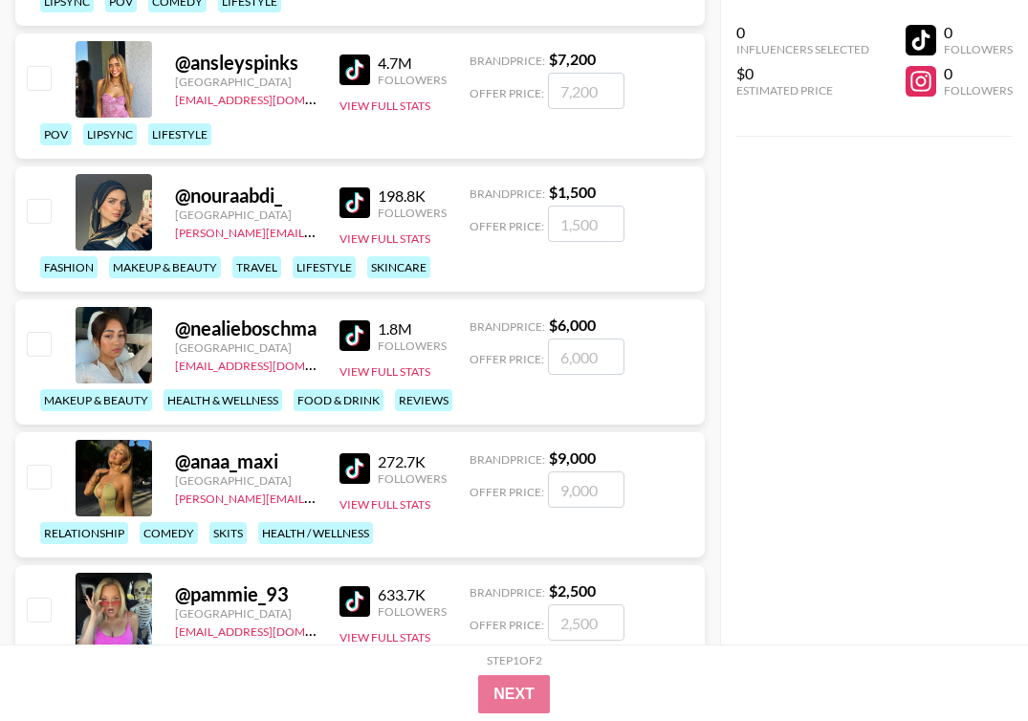
scroll to position [19801, 0]
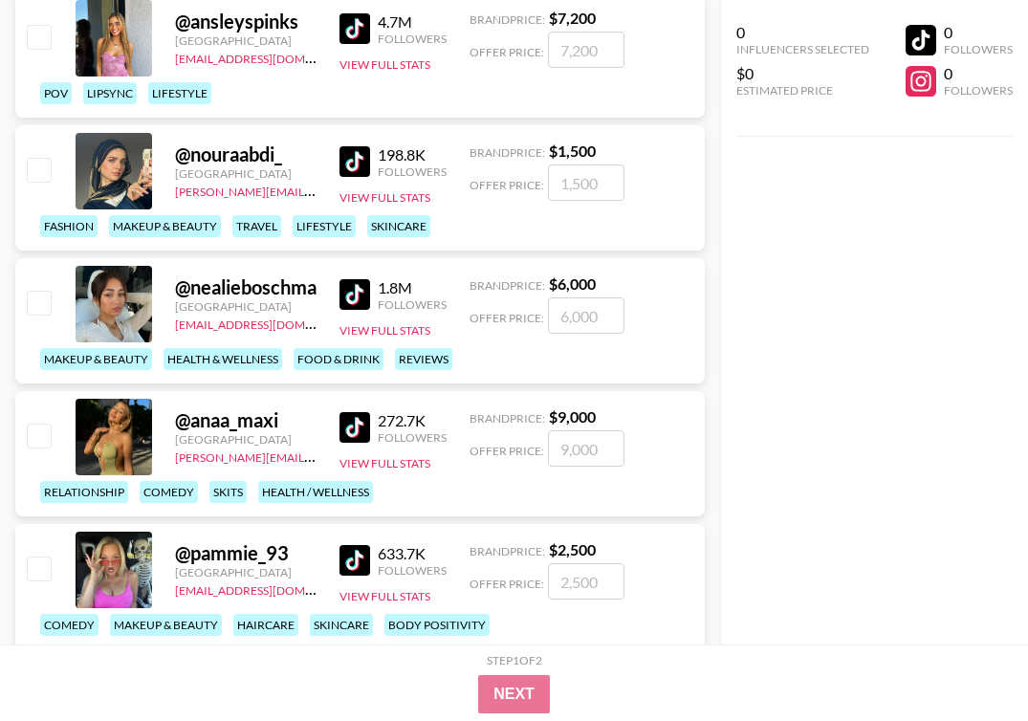
click at [347, 300] on img at bounding box center [355, 294] width 31 height 31
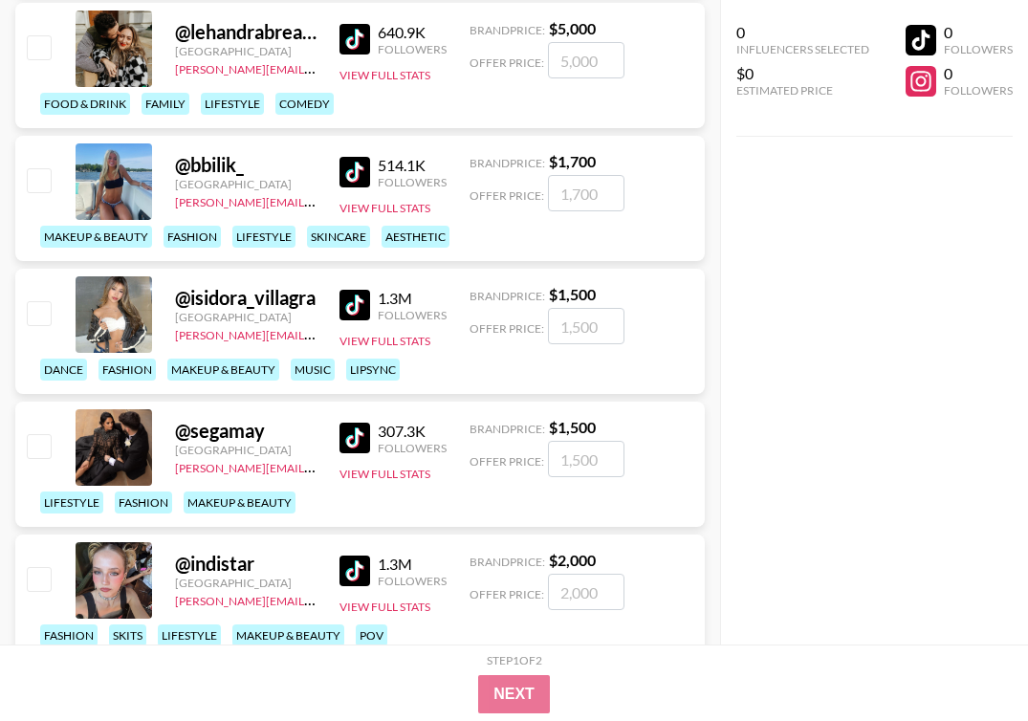
scroll to position [21475, 0]
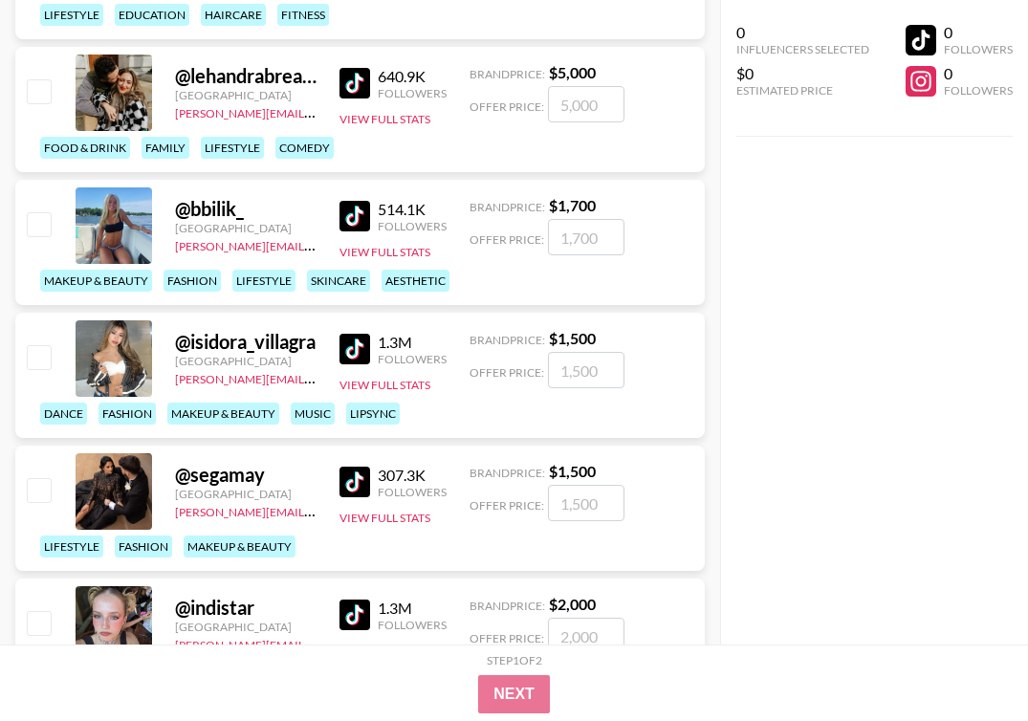
click at [360, 210] on img at bounding box center [355, 216] width 31 height 31
click at [257, 383] on link "[PERSON_NAME][EMAIL_ADDRESS][DOMAIN_NAME]" at bounding box center [316, 377] width 283 height 18
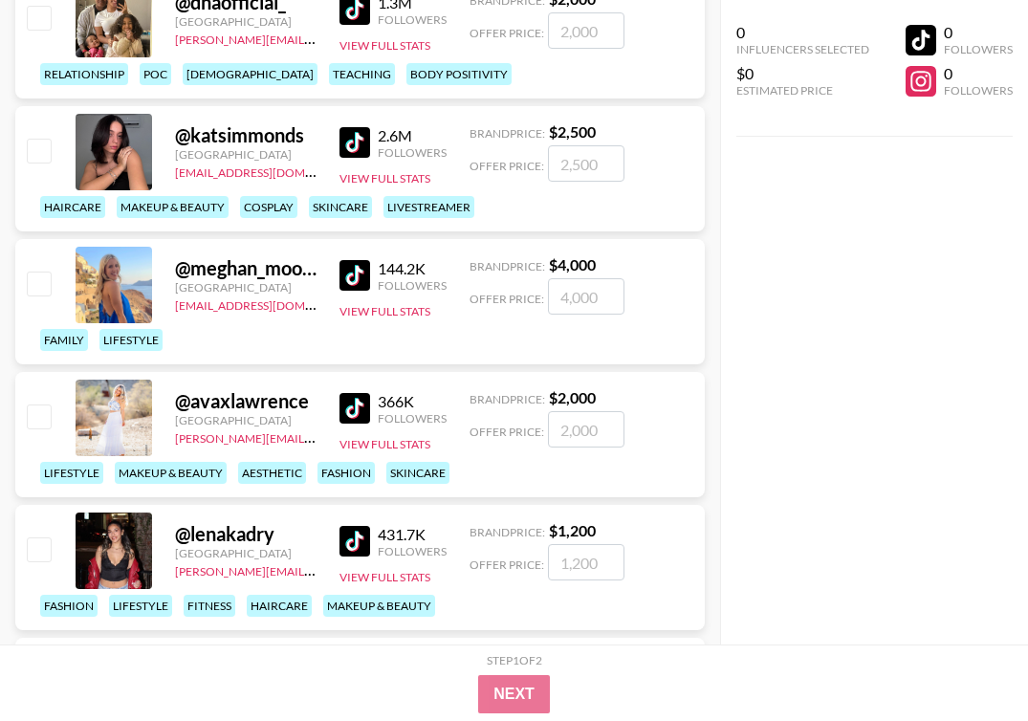
scroll to position [22214, 0]
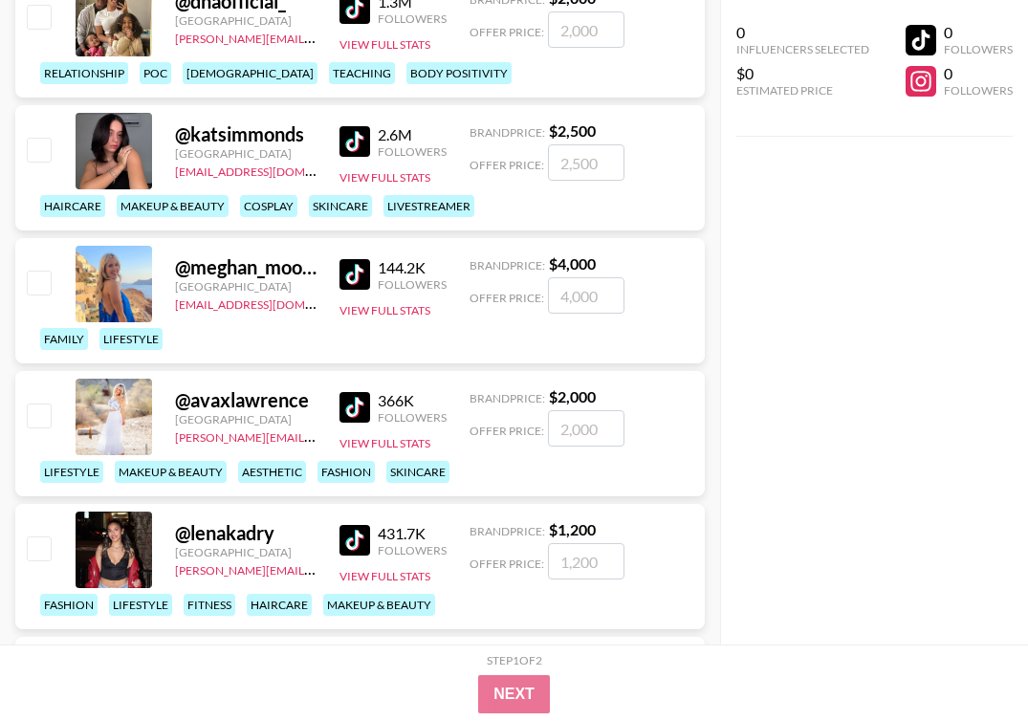
click at [357, 144] on img at bounding box center [355, 141] width 31 height 31
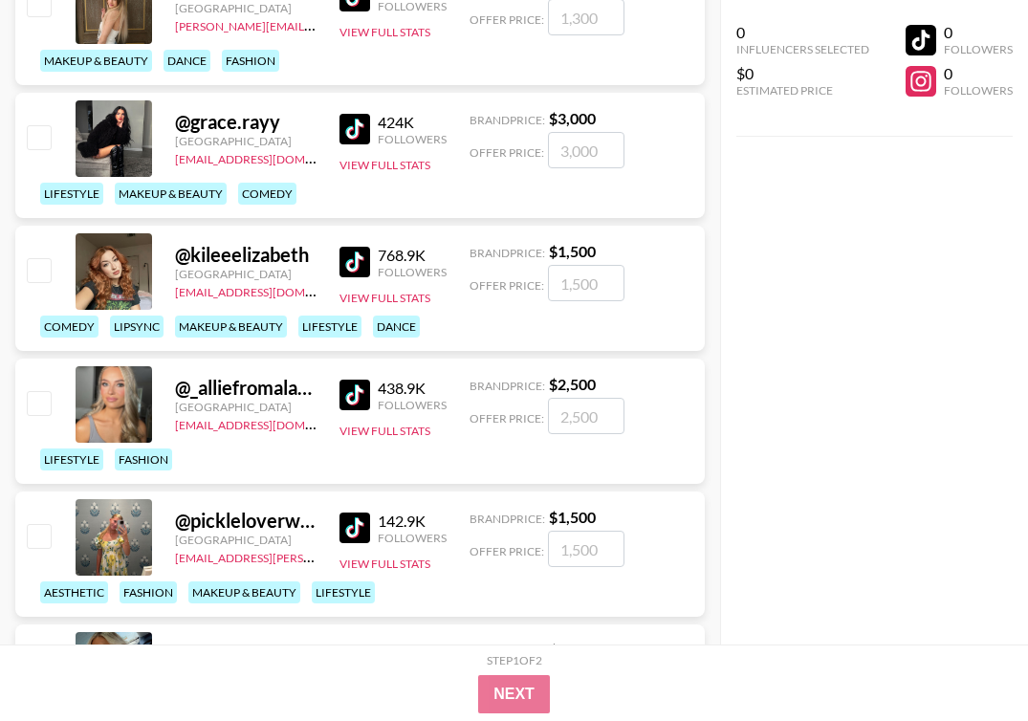
scroll to position [24803, 0]
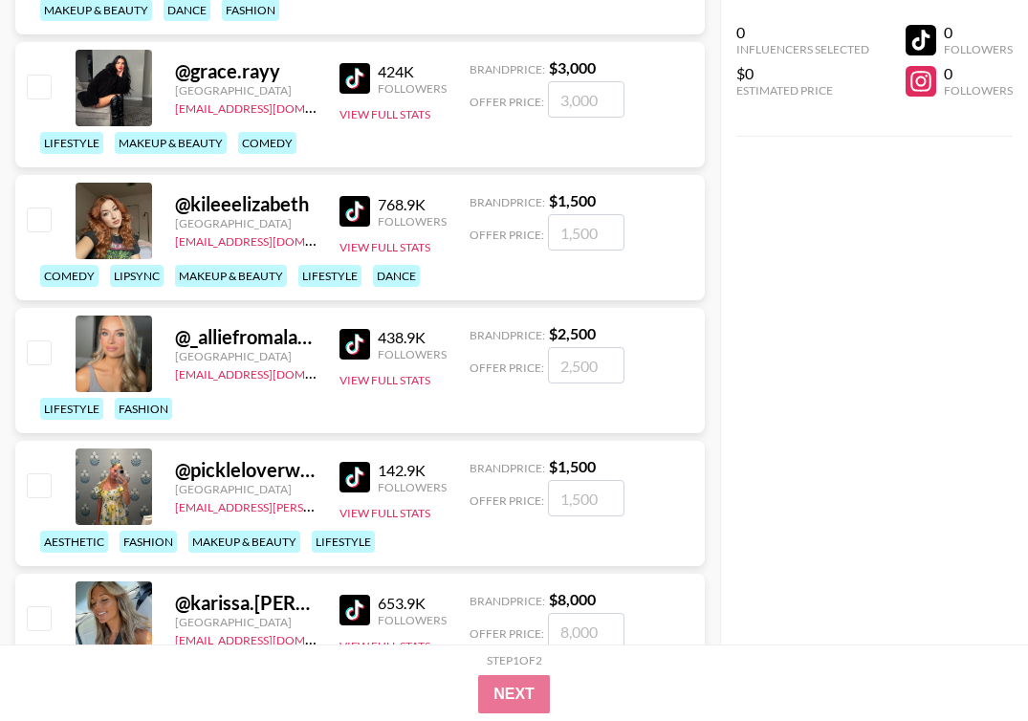
click at [352, 209] on img at bounding box center [355, 211] width 31 height 31
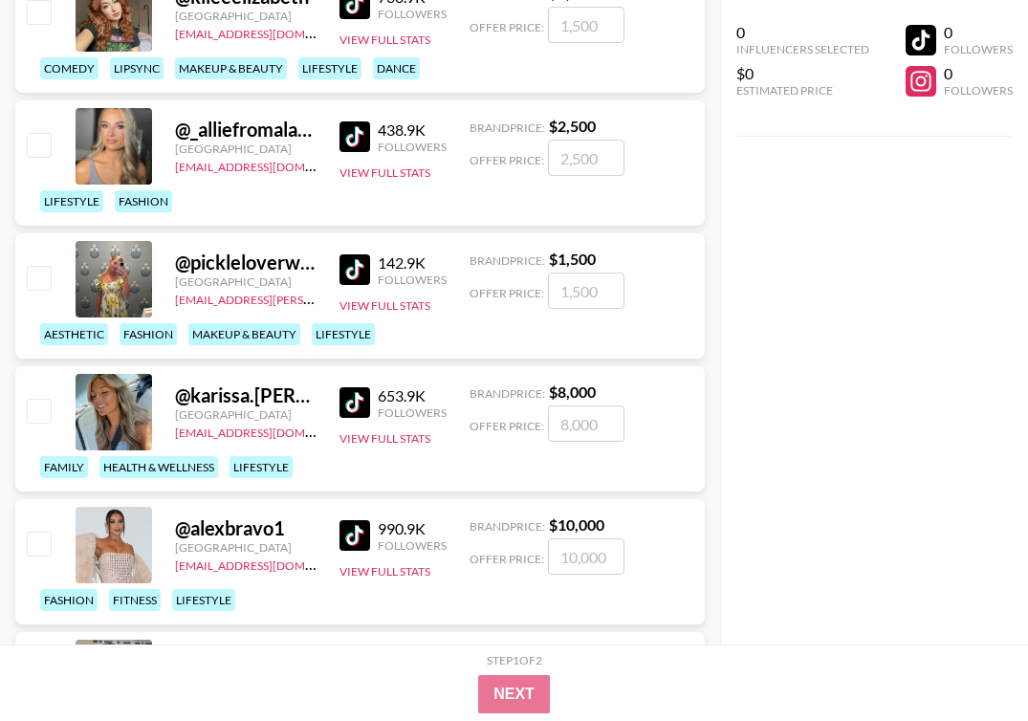
scroll to position [25016, 0]
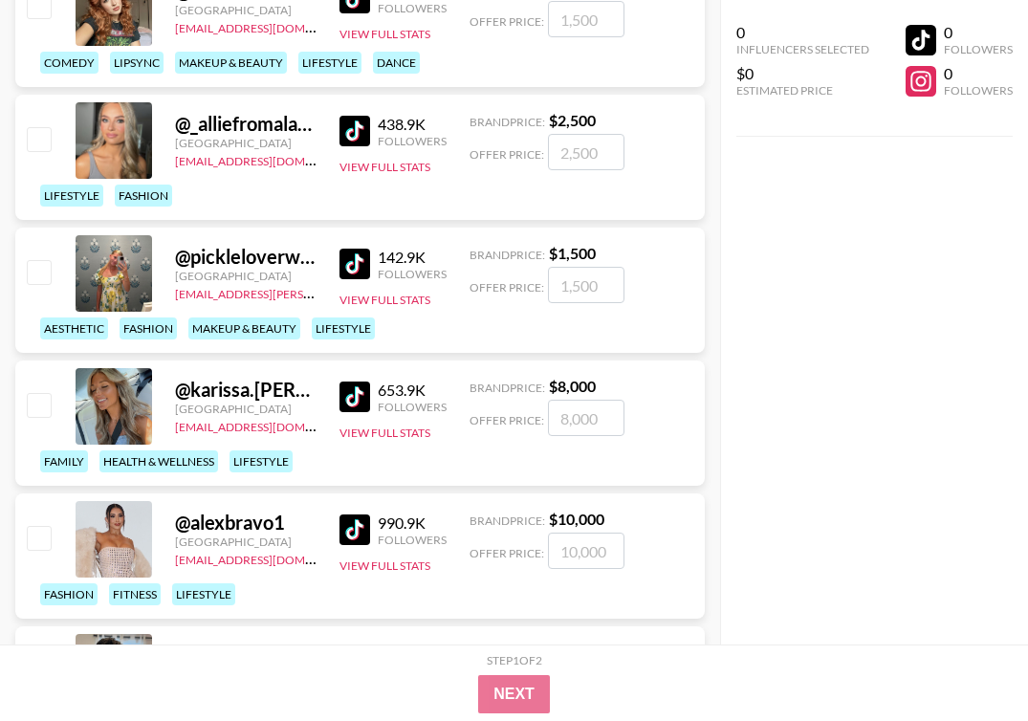
click at [358, 398] on img at bounding box center [355, 397] width 31 height 31
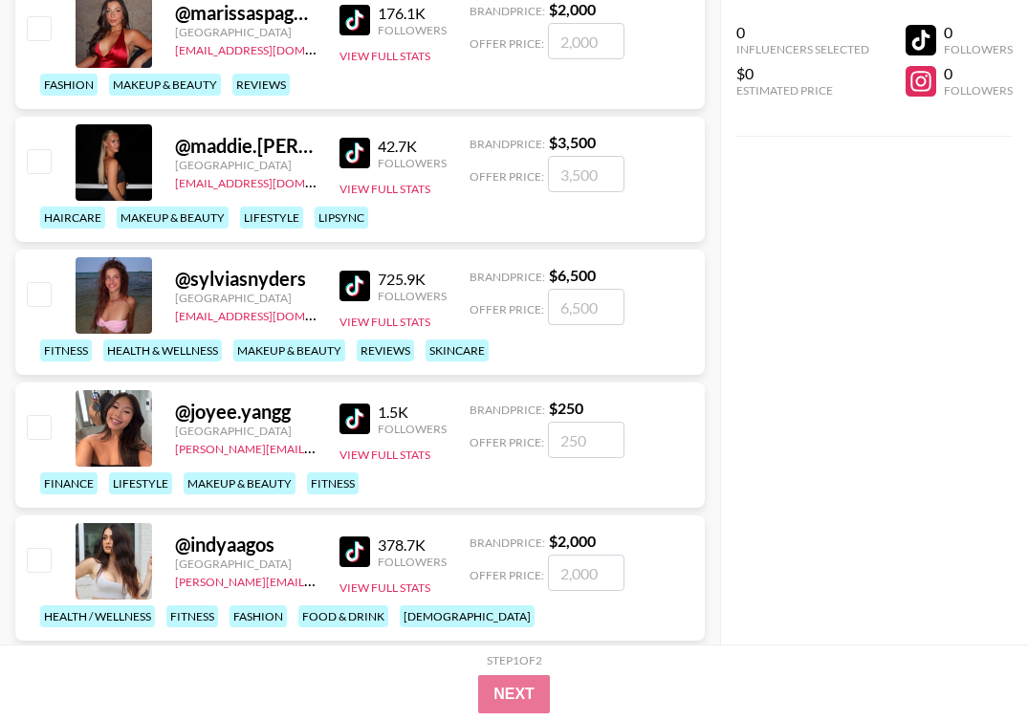
scroll to position [34039, 0]
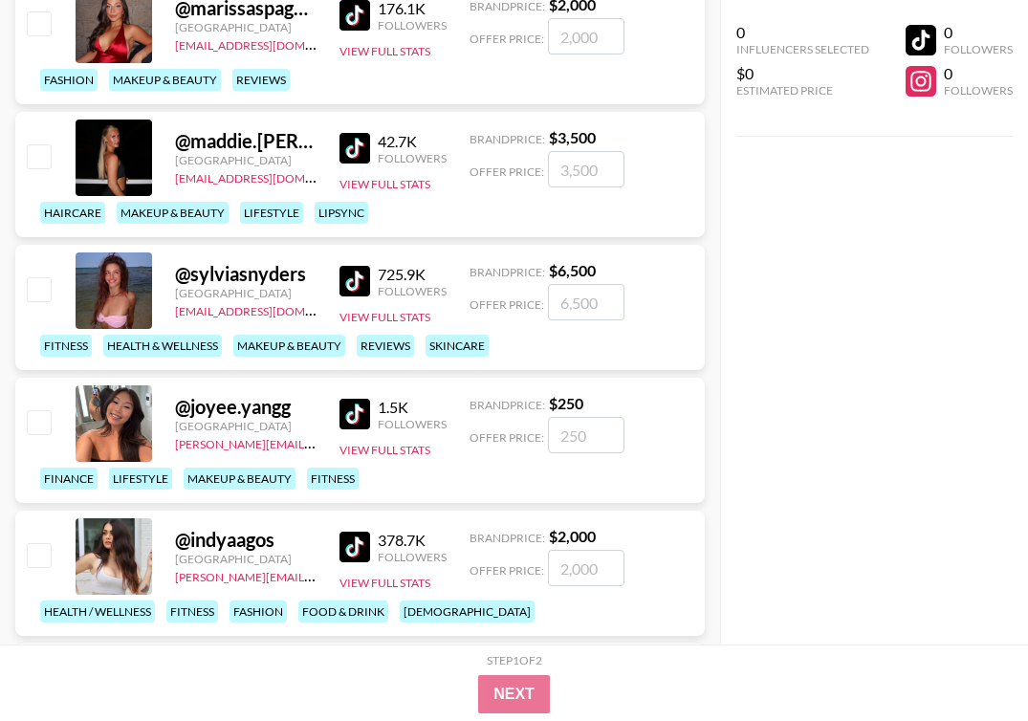
click at [362, 284] on img at bounding box center [355, 281] width 31 height 31
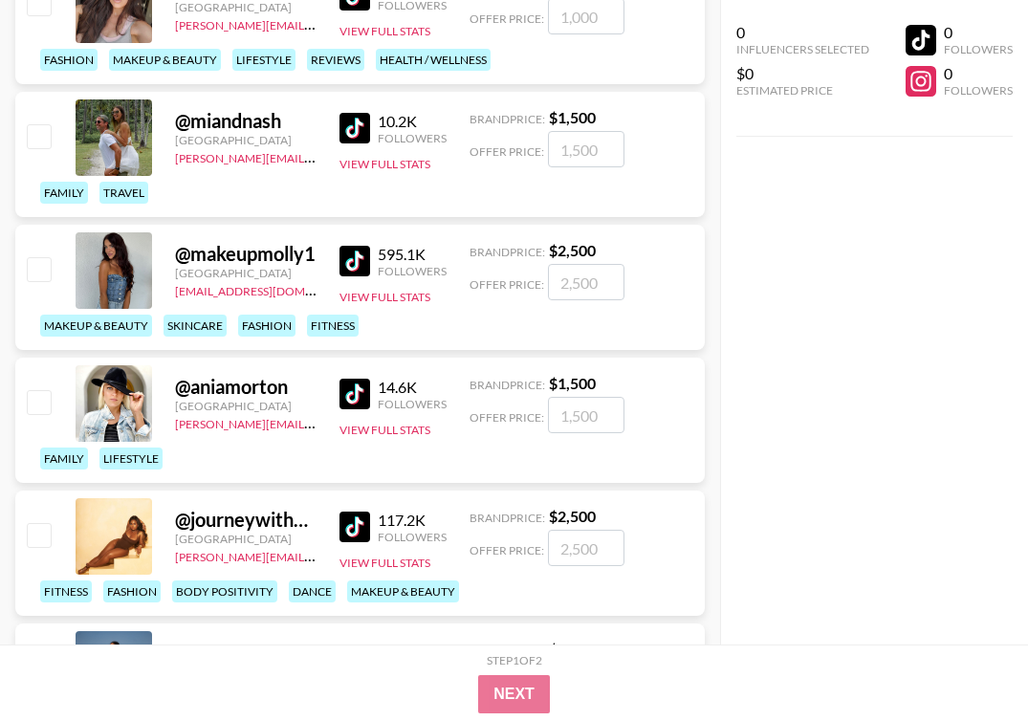
scroll to position [36321, 0]
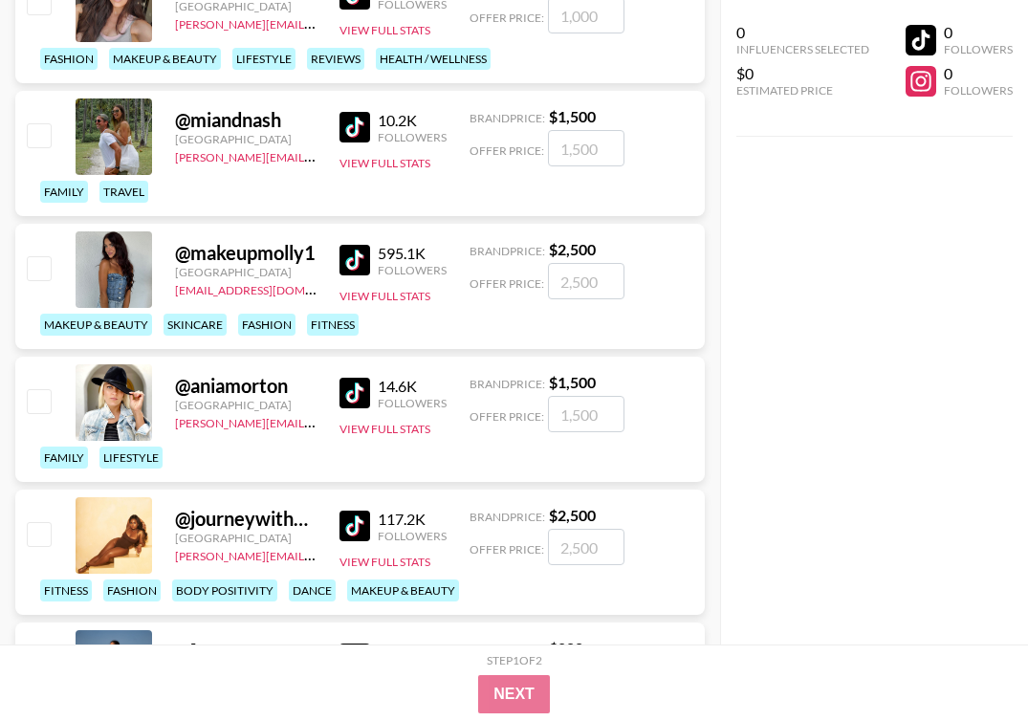
click at [343, 265] on img at bounding box center [355, 260] width 31 height 31
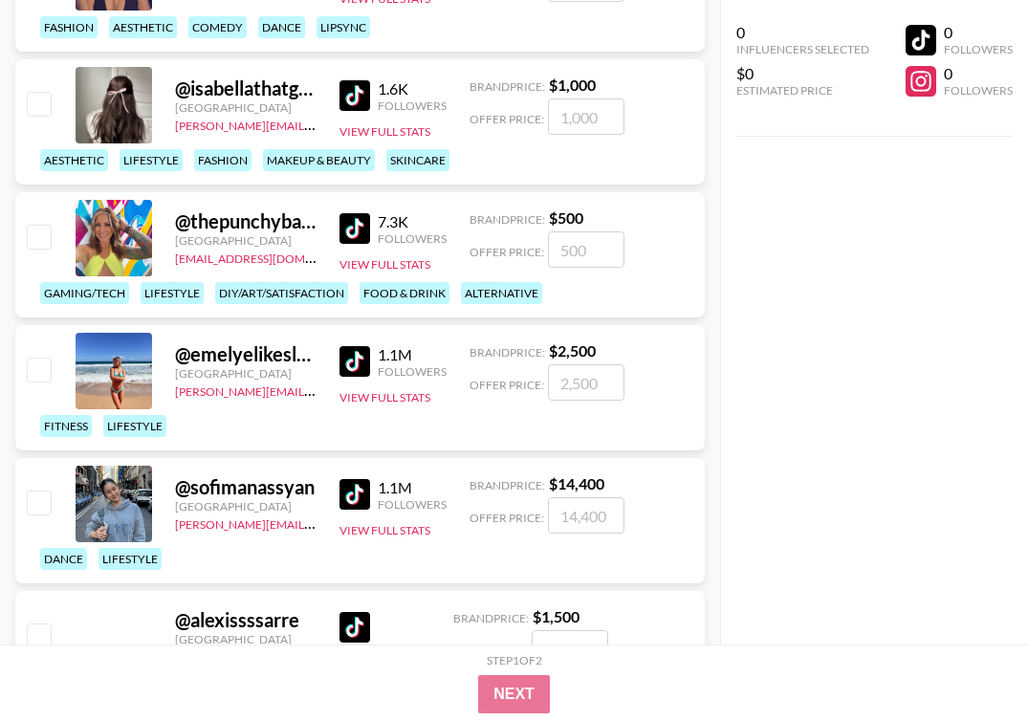
scroll to position [37418, 0]
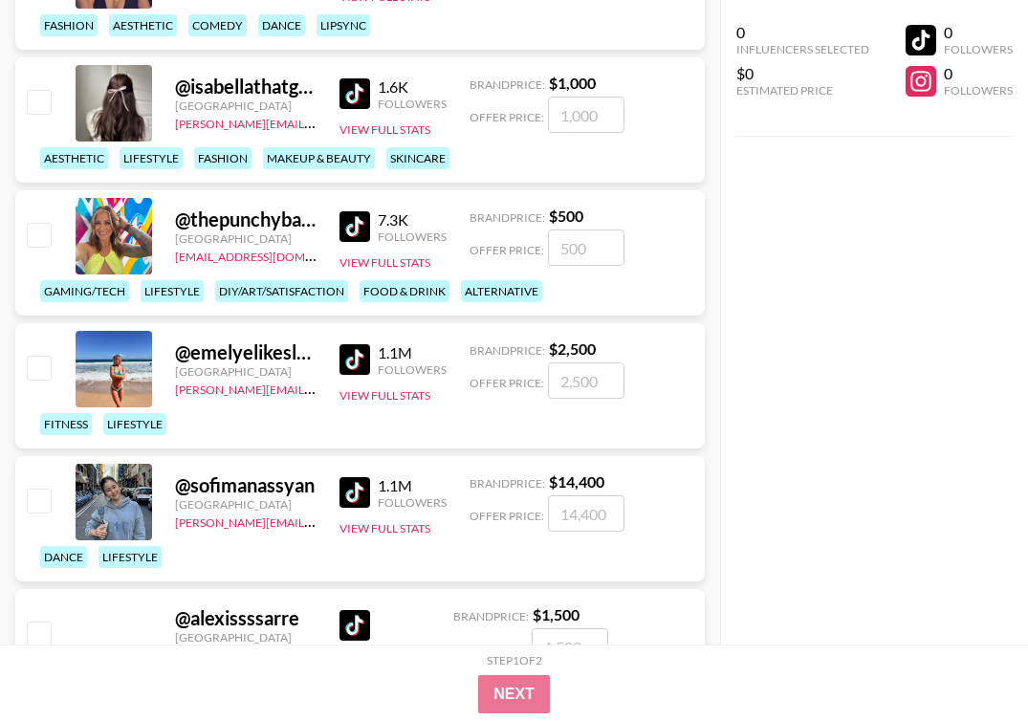
click at [352, 359] on img at bounding box center [355, 359] width 31 height 31
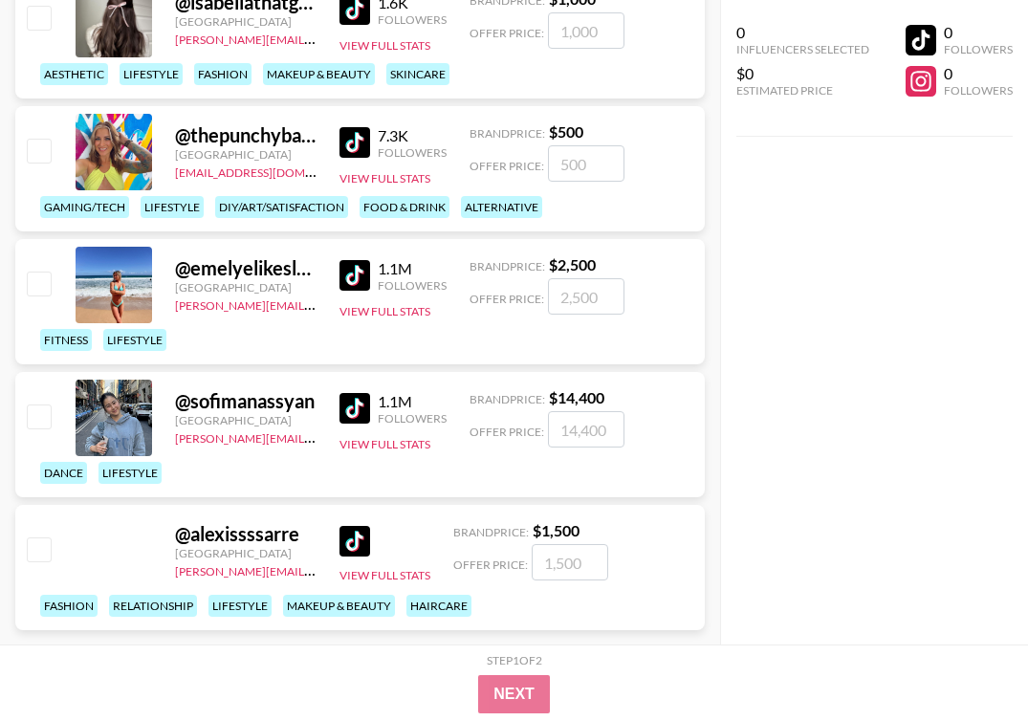
click at [771, 465] on div "0 Influencers Selected $0 Estimated Price 0 Followers 0 Followers" at bounding box center [874, 322] width 309 height 645
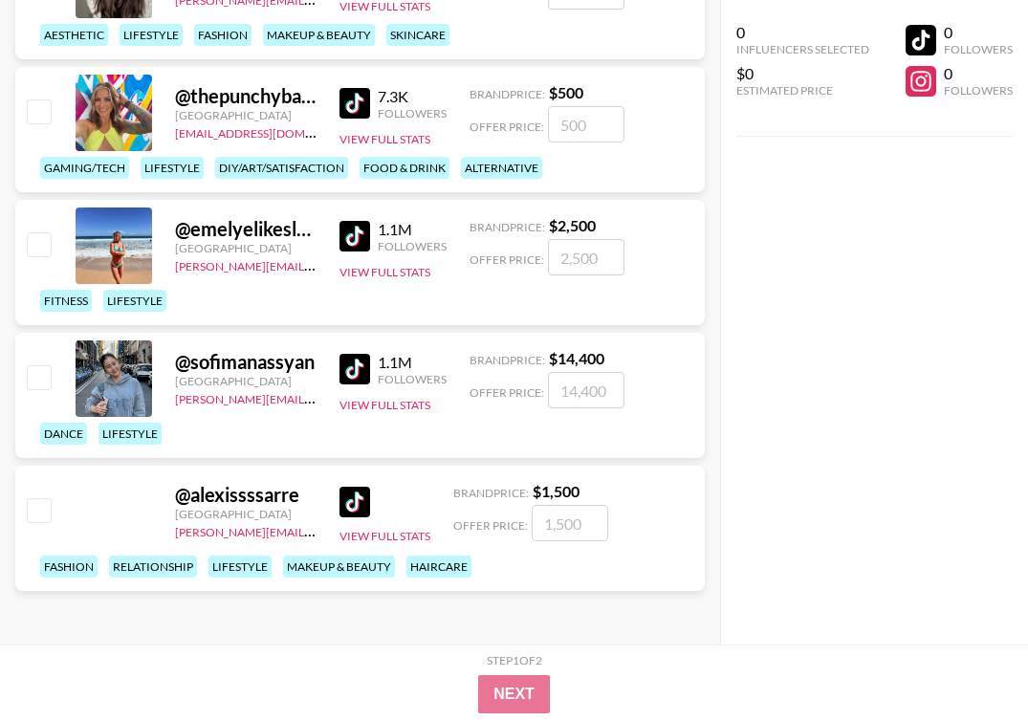
click at [354, 496] on img at bounding box center [355, 502] width 31 height 31
click at [469, 648] on div "Step 1 of 2 View Summary Next" at bounding box center [514, 683] width 1028 height 77
click at [762, 574] on div "0 Influencers Selected $0 Estimated Price 0 Followers 0 Followers" at bounding box center [874, 322] width 309 height 645
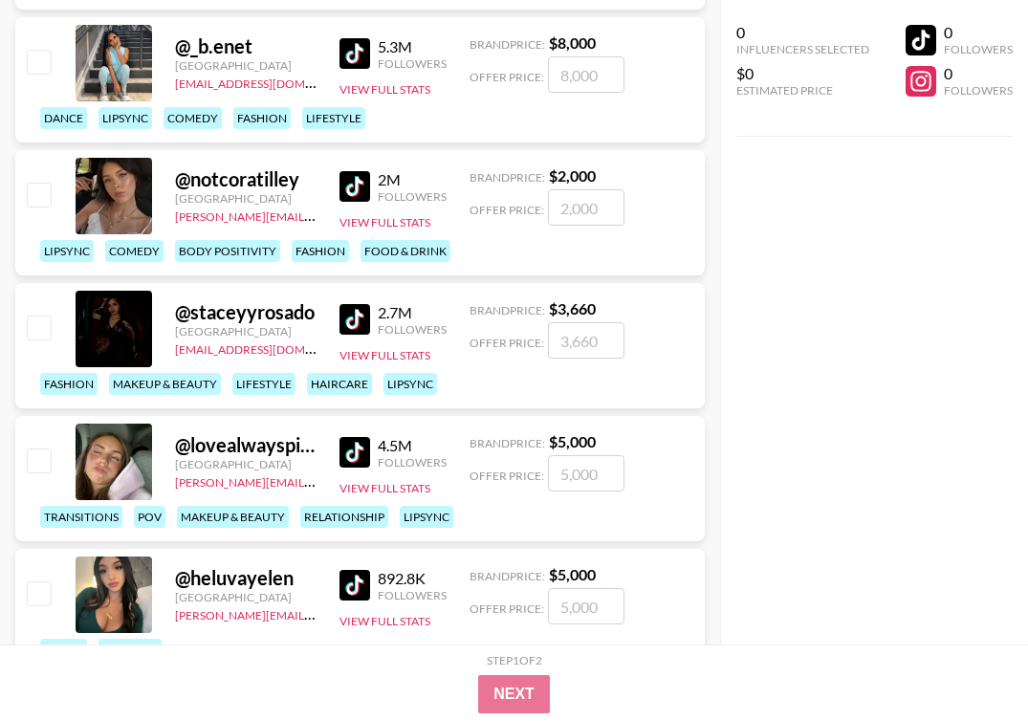
scroll to position [0, 0]
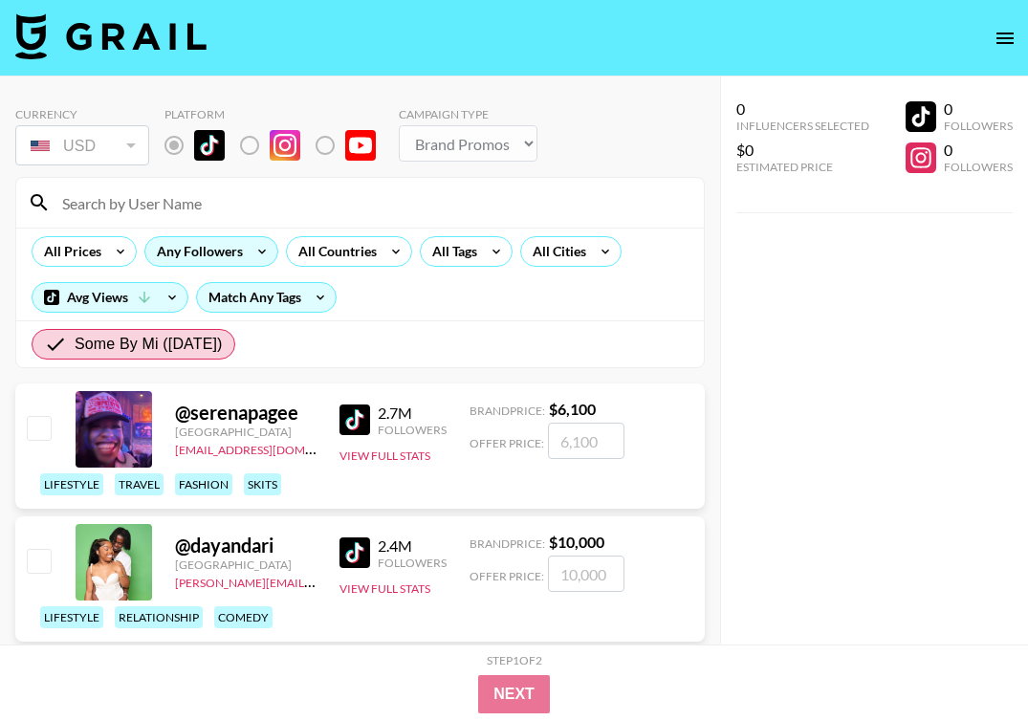
click at [204, 250] on div "Any Followers" at bounding box center [195, 251] width 101 height 29
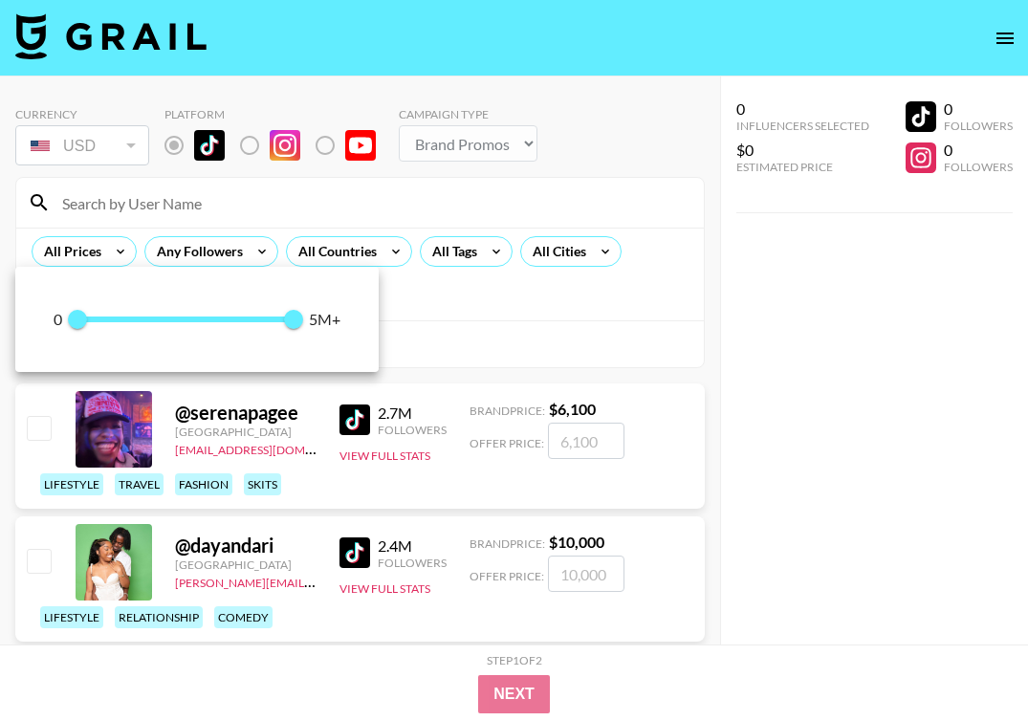
click at [623, 321] on div at bounding box center [514, 360] width 1028 height 721
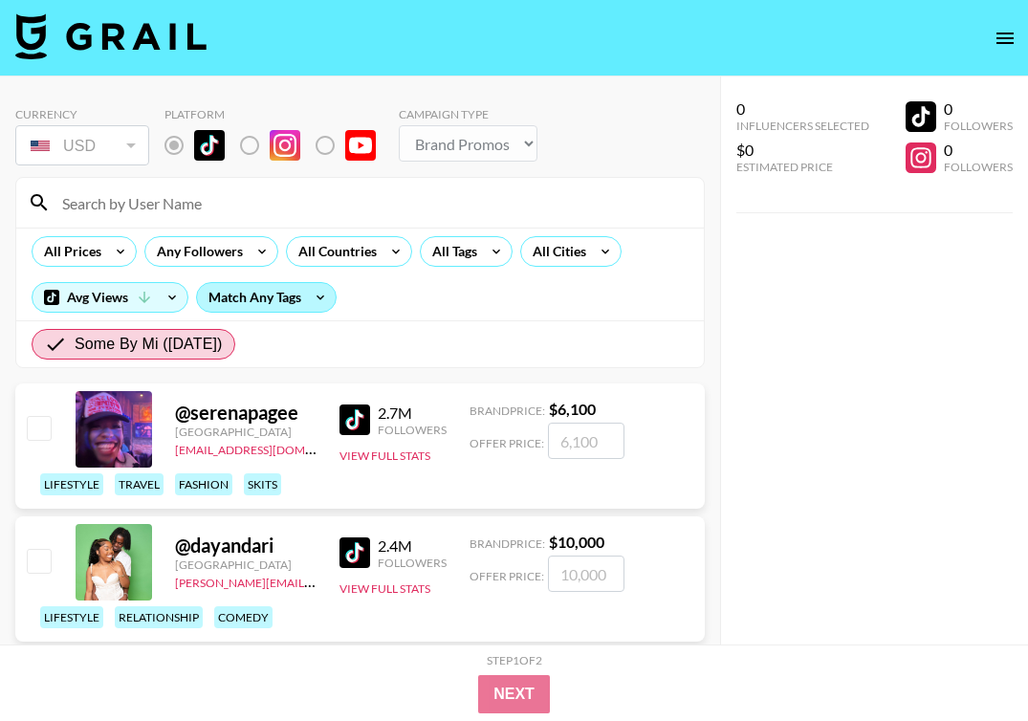
click at [285, 303] on div "Match Any Tags" at bounding box center [266, 297] width 139 height 29
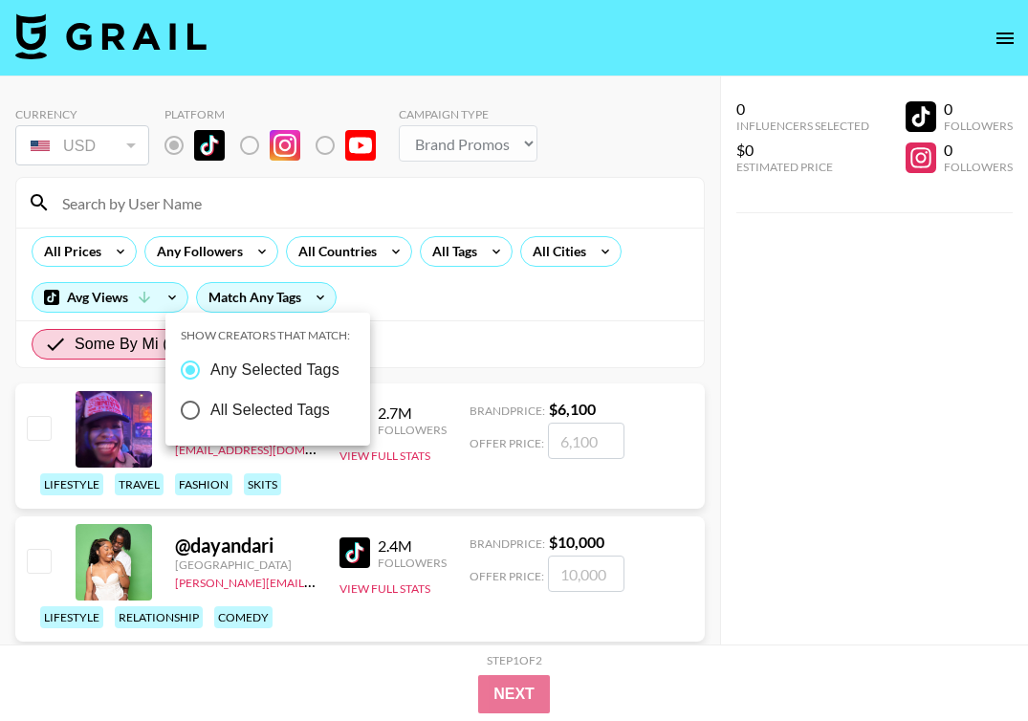
drag, startPoint x: 578, startPoint y: 328, endPoint x: 209, endPoint y: 316, distance: 368.4
click at [577, 328] on div at bounding box center [514, 360] width 1028 height 721
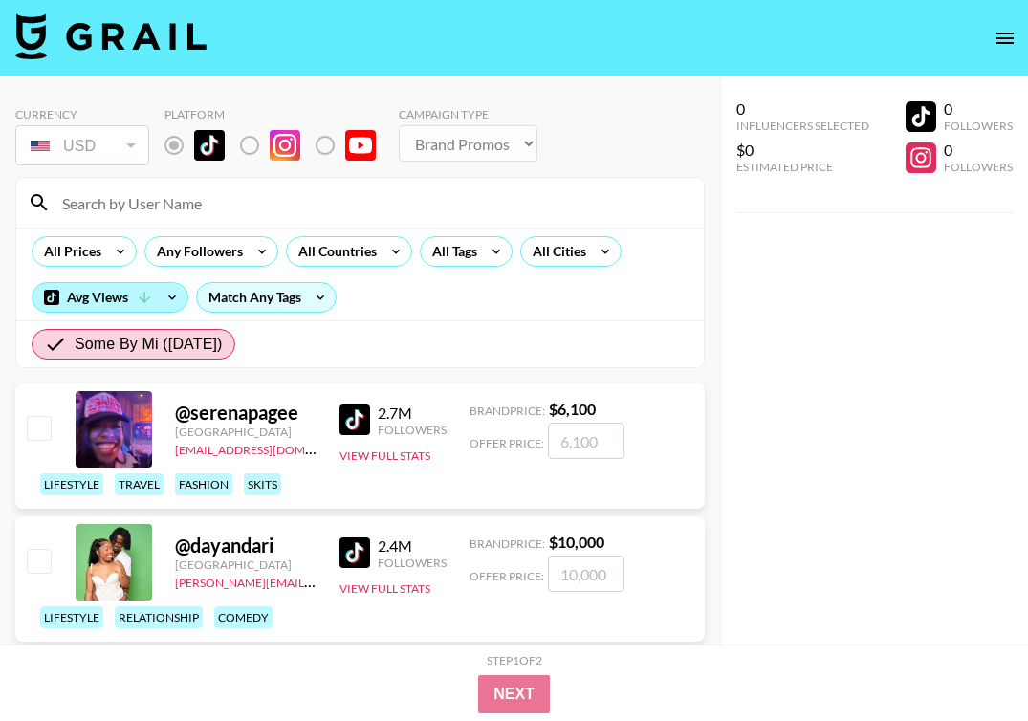
click at [122, 297] on div "Avg Views" at bounding box center [110, 297] width 155 height 29
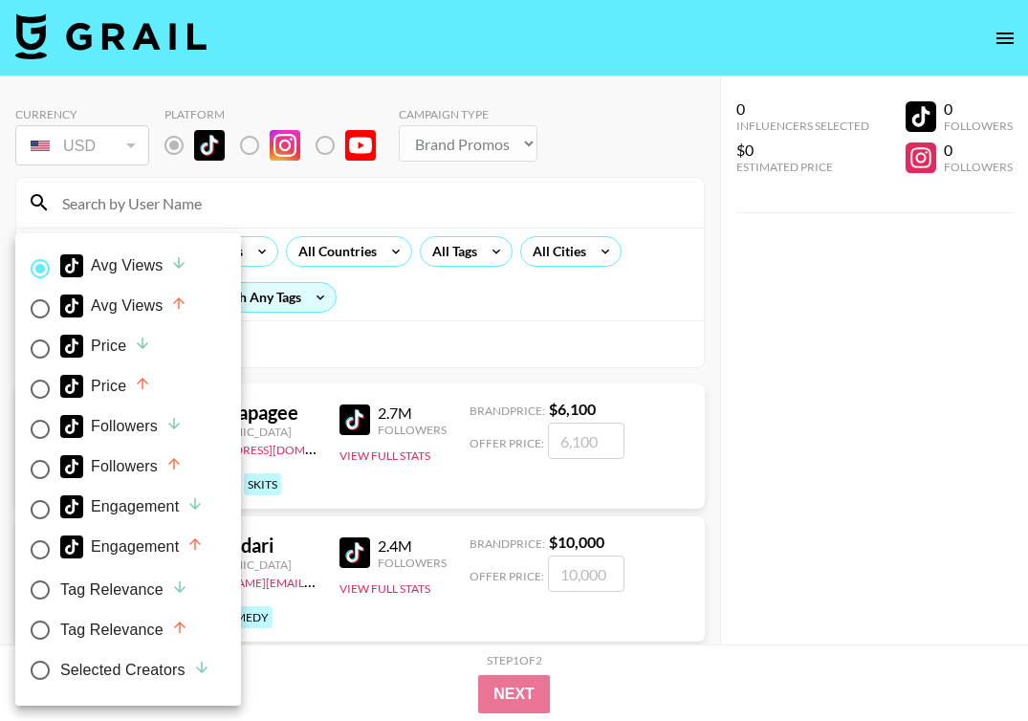
click at [746, 365] on div at bounding box center [514, 360] width 1028 height 721
